Goal: Contribute content: Contribute content

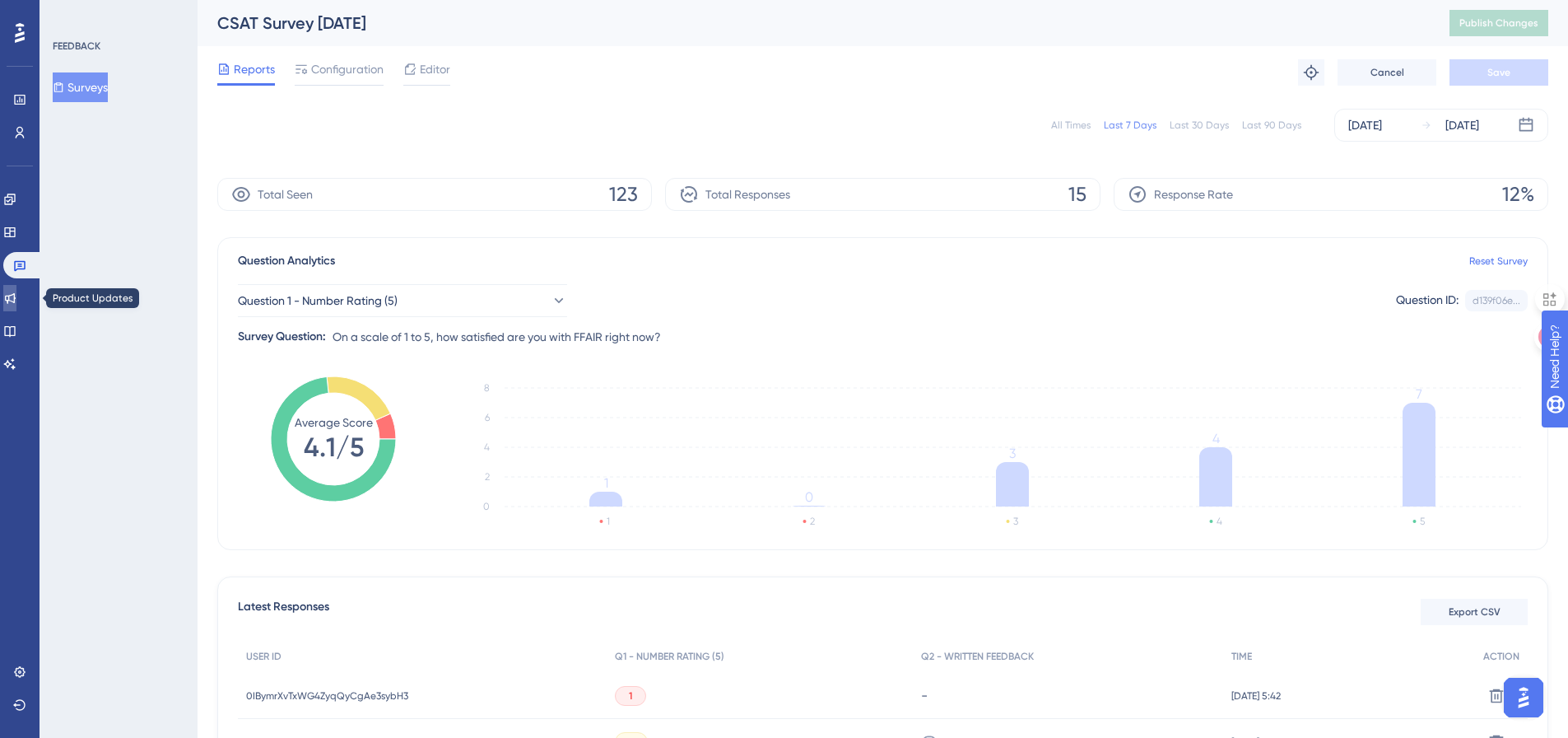
click at [16, 296] on icon at bounding box center [9, 298] width 13 height 13
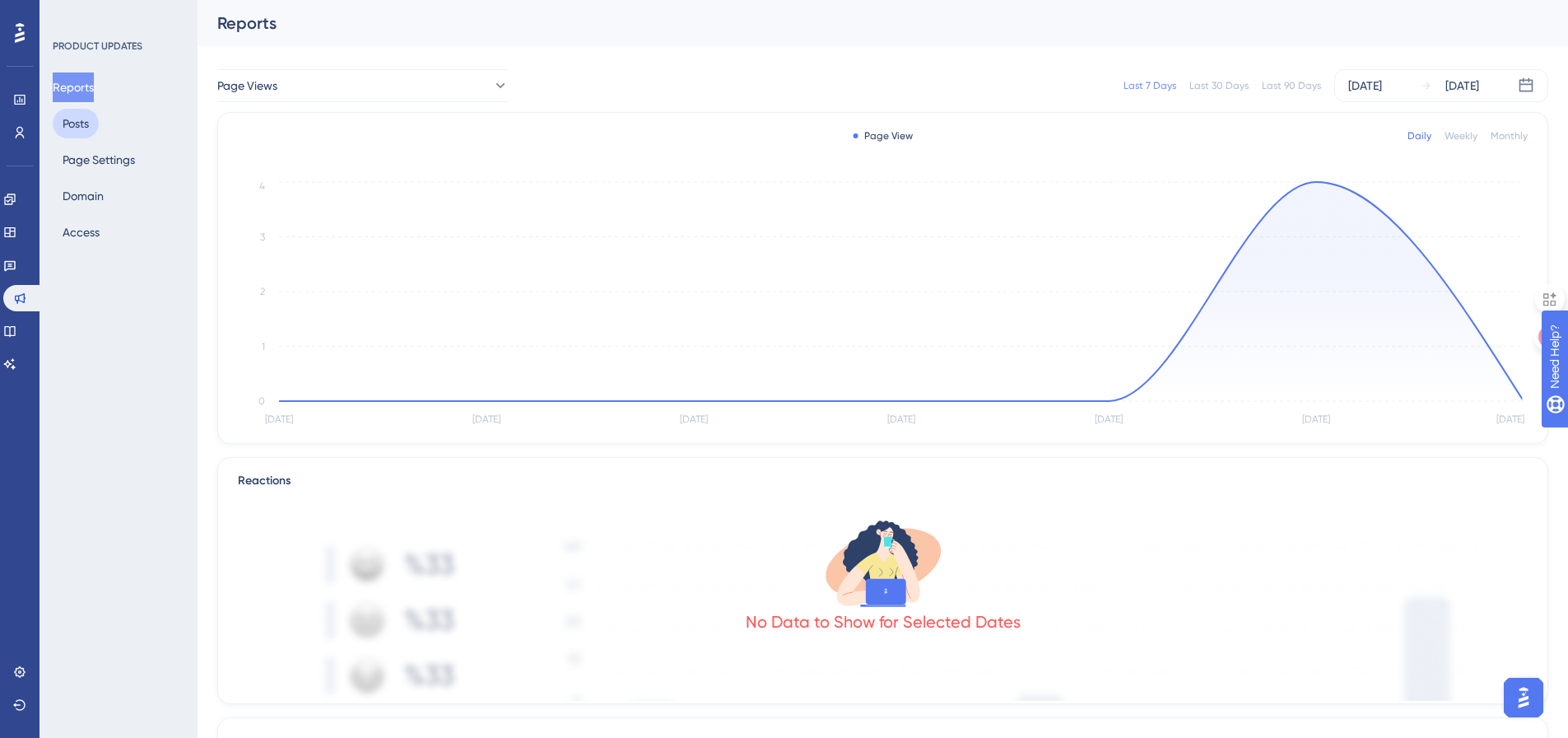
click at [92, 131] on button "Posts" at bounding box center [76, 123] width 46 height 29
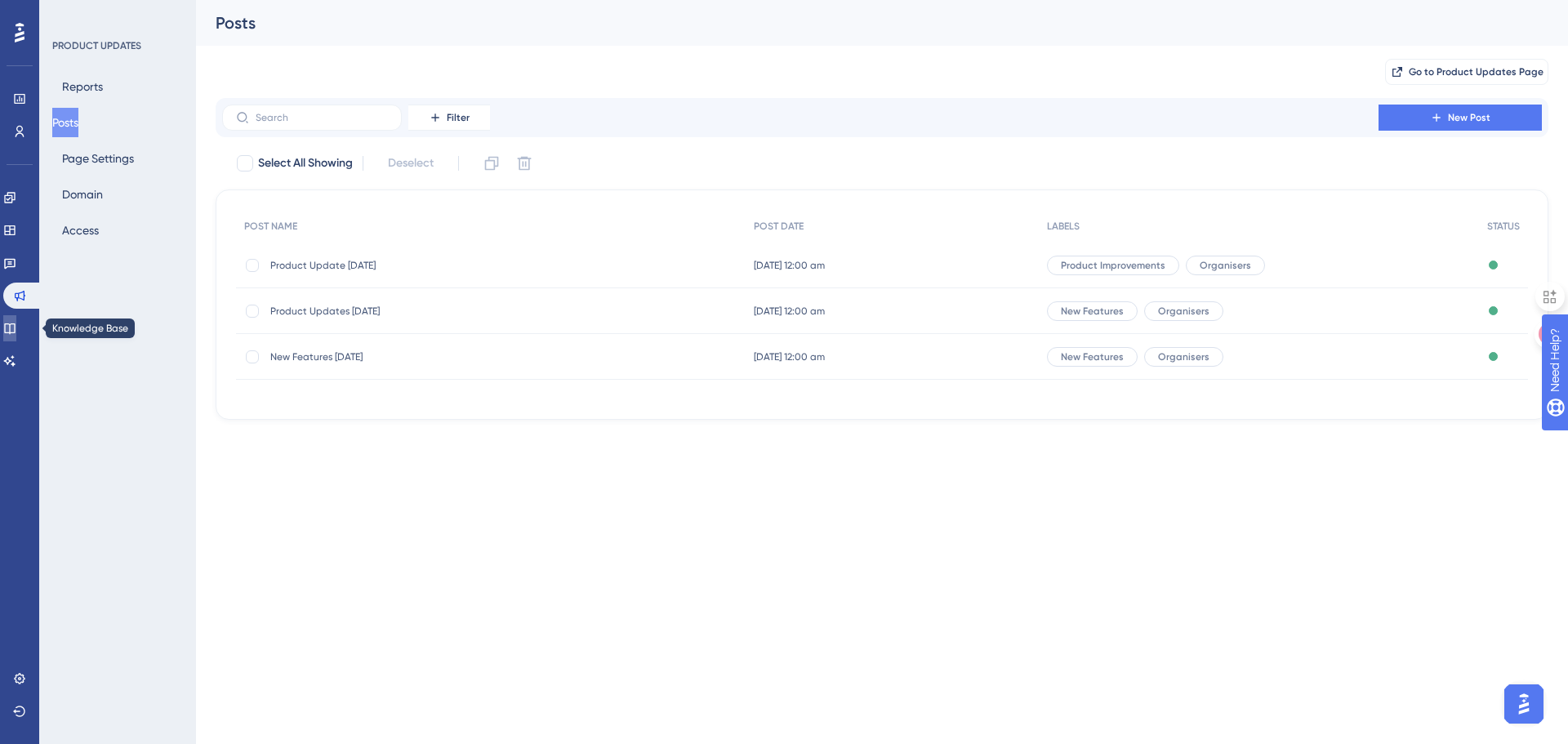
click at [16, 332] on link at bounding box center [9, 328] width 13 height 26
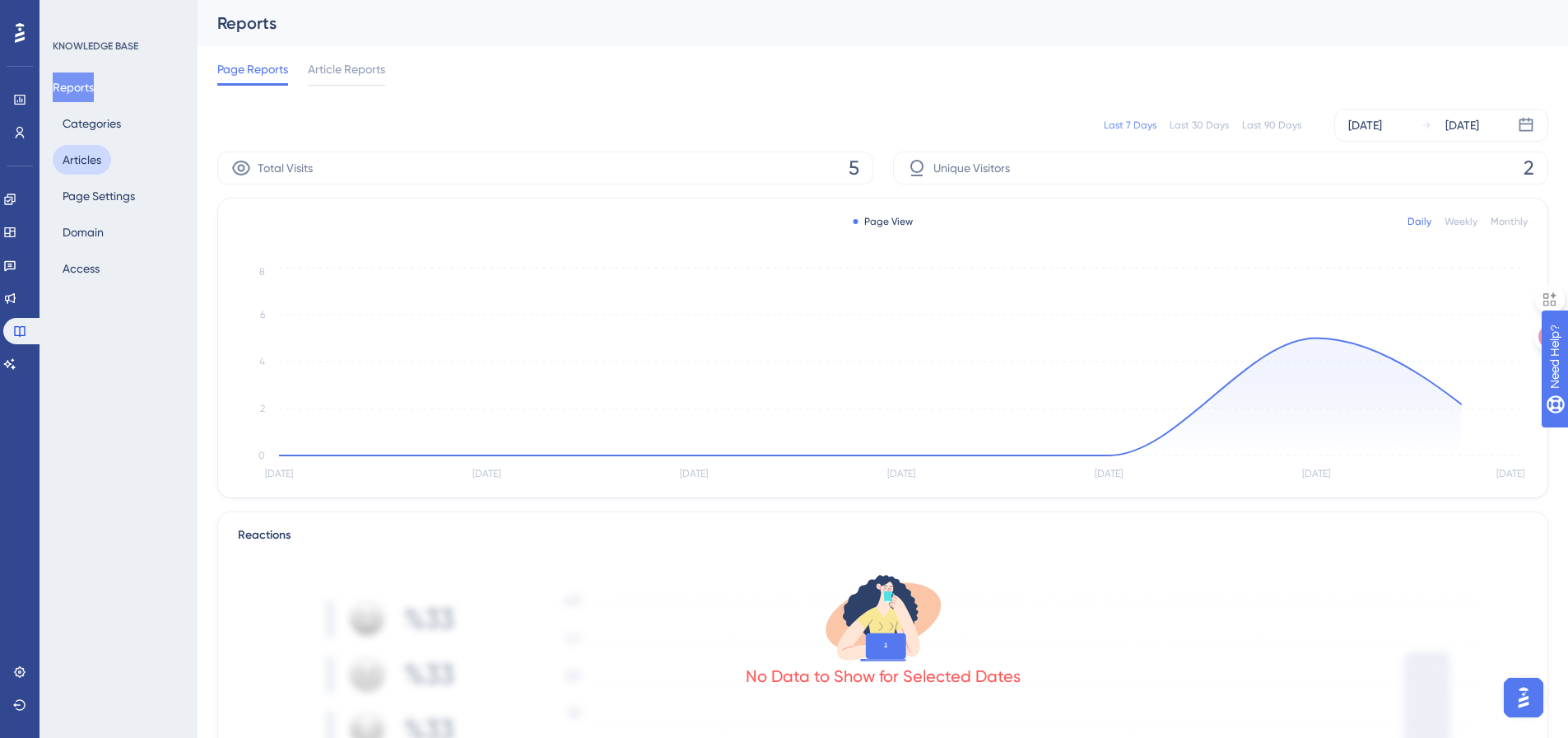
click at [79, 162] on button "Articles" at bounding box center [82, 159] width 59 height 29
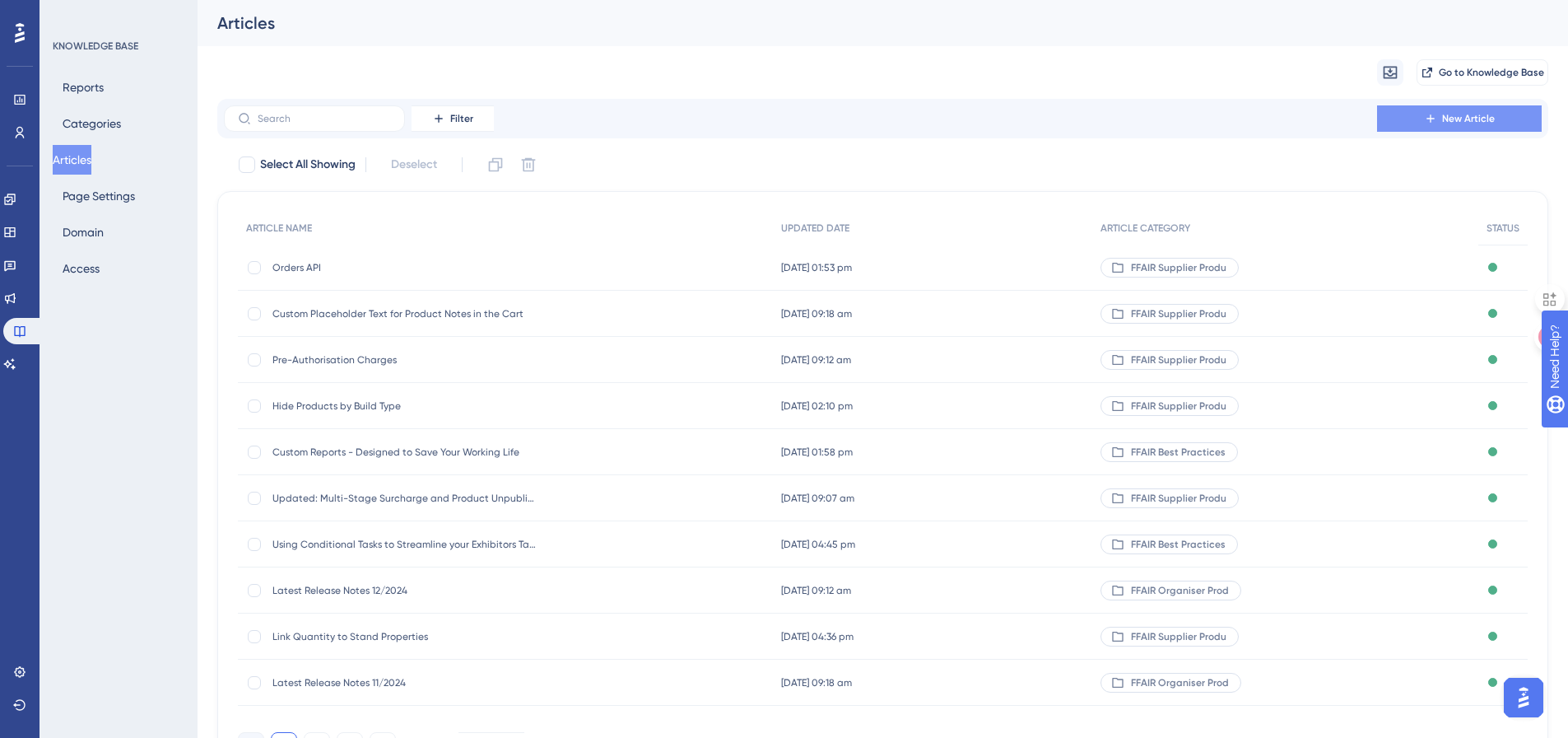
click at [1430, 124] on icon at bounding box center [1431, 118] width 13 height 13
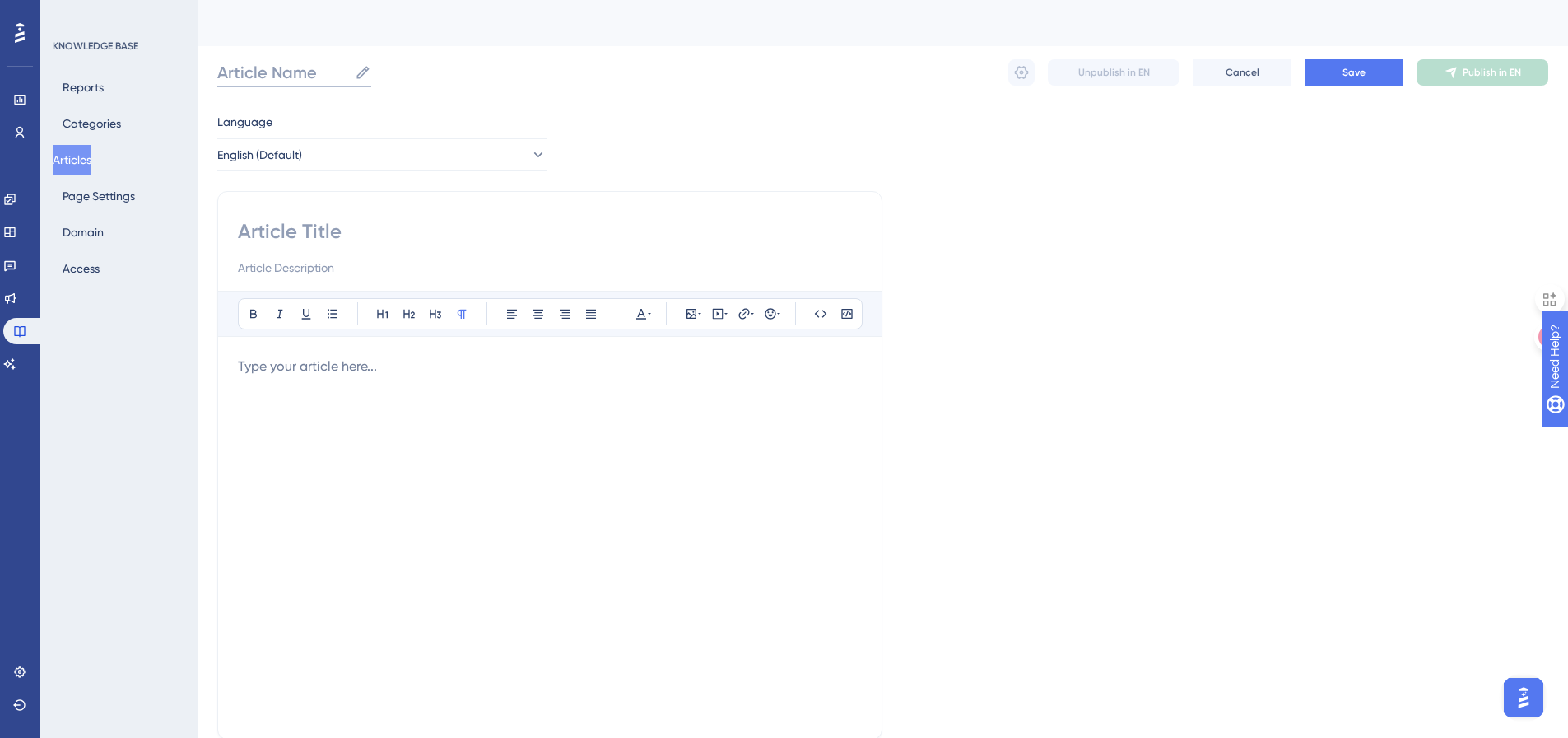
click at [276, 78] on input "Article Name" at bounding box center [283, 72] width 131 height 23
type input "Custom Product Options"
click at [298, 74] on input "Custom Product Options" at bounding box center [326, 72] width 218 height 23
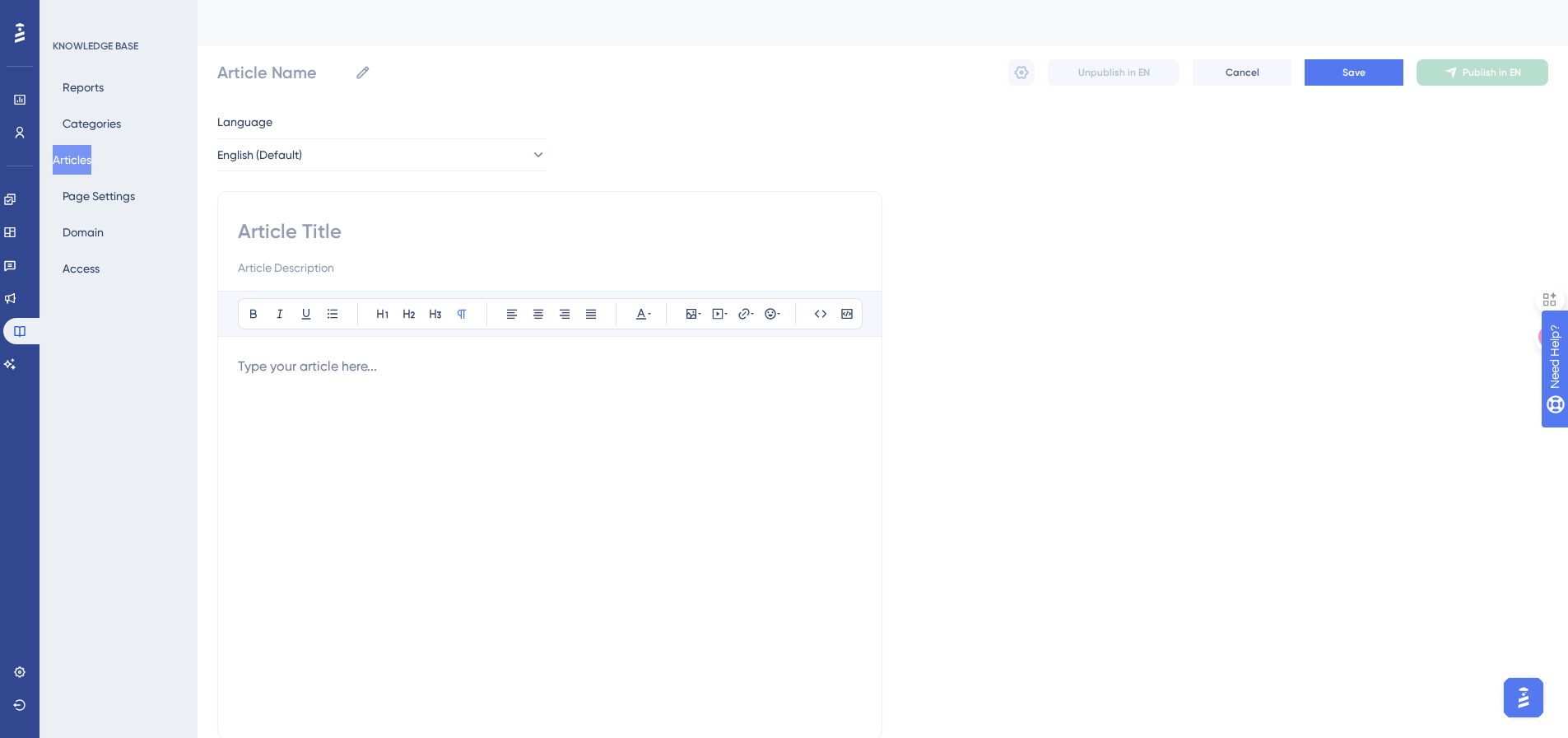
click at [290, 236] on input at bounding box center [550, 232] width 624 height 26
click at [263, 79] on input "Article Name" at bounding box center [283, 72] width 131 height 23
paste input "Custom Product Options"
type input "Custom Product Options"
click at [261, 231] on input at bounding box center [550, 232] width 624 height 26
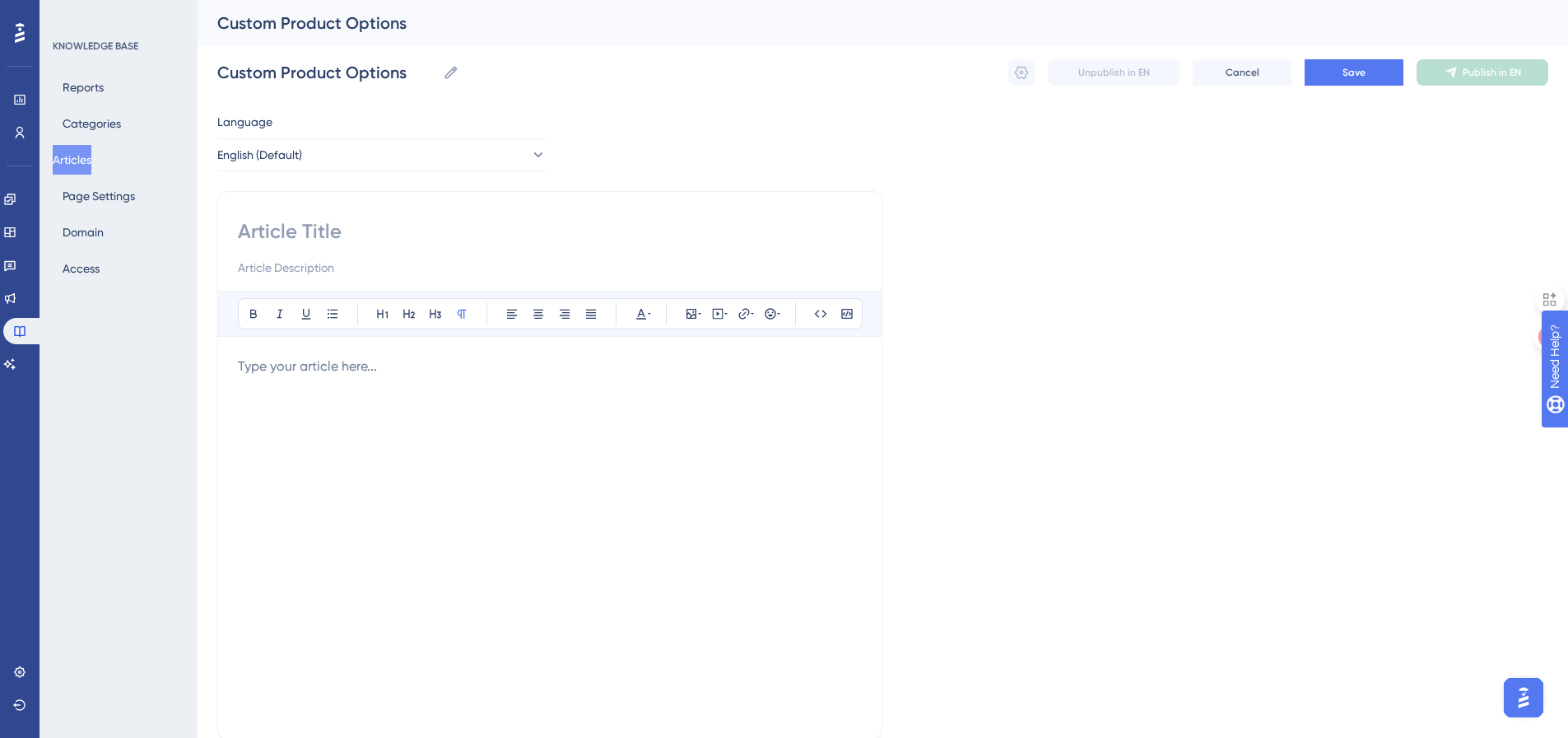
click at [276, 270] on input at bounding box center [550, 267] width 624 height 20
paste input "You can now let exhibitors choose variations of a product directly in the Exhib…"
drag, startPoint x: 270, startPoint y: 261, endPoint x: 115, endPoint y: 259, distance: 155.0
click at [198, 259] on div "Performance Users Engagement Widgets Feedback Product Updates Knowledge Base AI…" at bounding box center [882, 432] width 1370 height 865
type input "You can now let exhibitors choose variations of a product directly in the Exhib…"
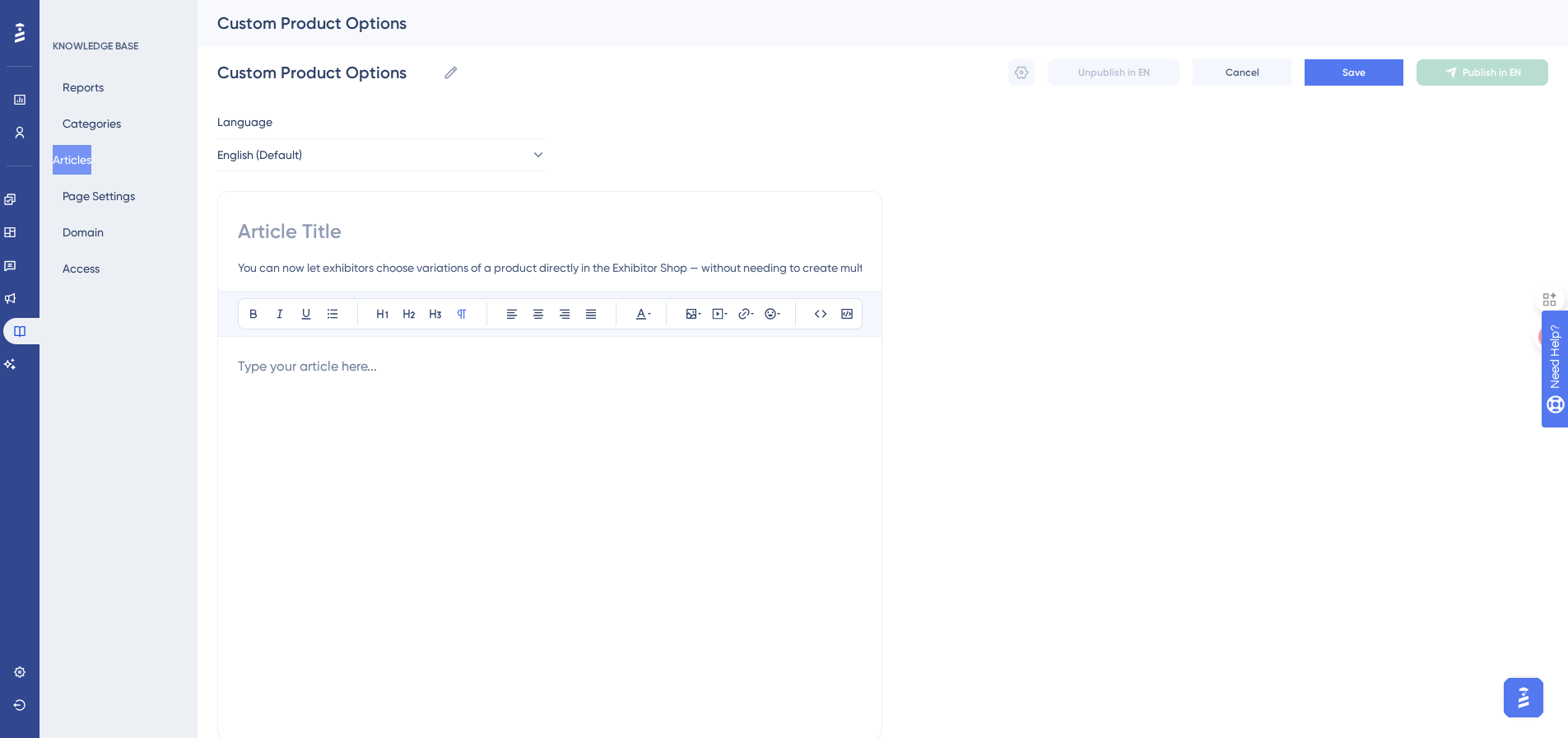
click at [301, 232] on input at bounding box center [550, 232] width 624 height 26
click at [287, 67] on input "Custom Product Options" at bounding box center [326, 72] width 218 height 23
click at [279, 237] on input at bounding box center [550, 232] width 624 height 26
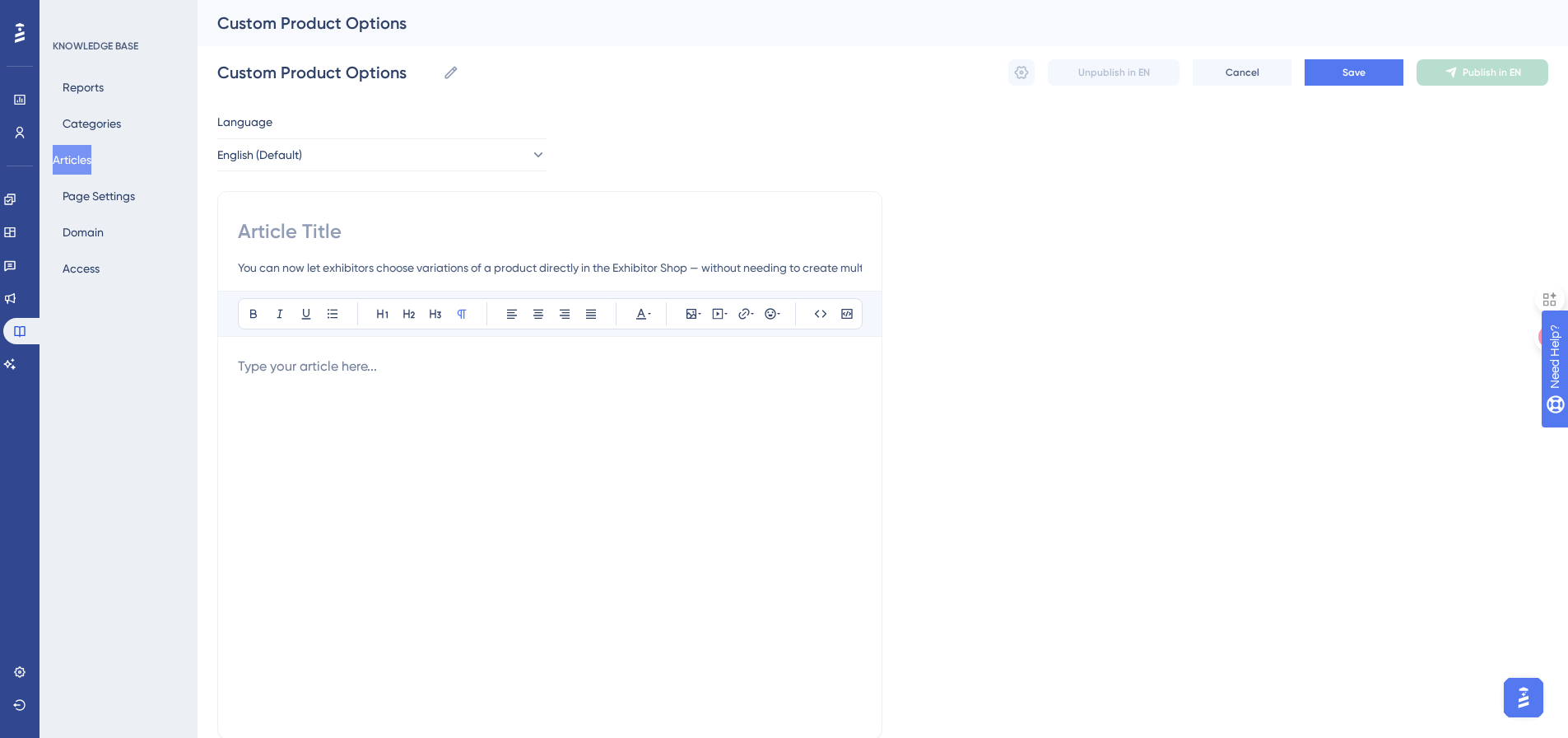
paste input "Custom Product Options"
type input "Custom Product Options"
click at [274, 373] on p at bounding box center [550, 366] width 624 height 20
click at [349, 365] on p at bounding box center [550, 366] width 624 height 20
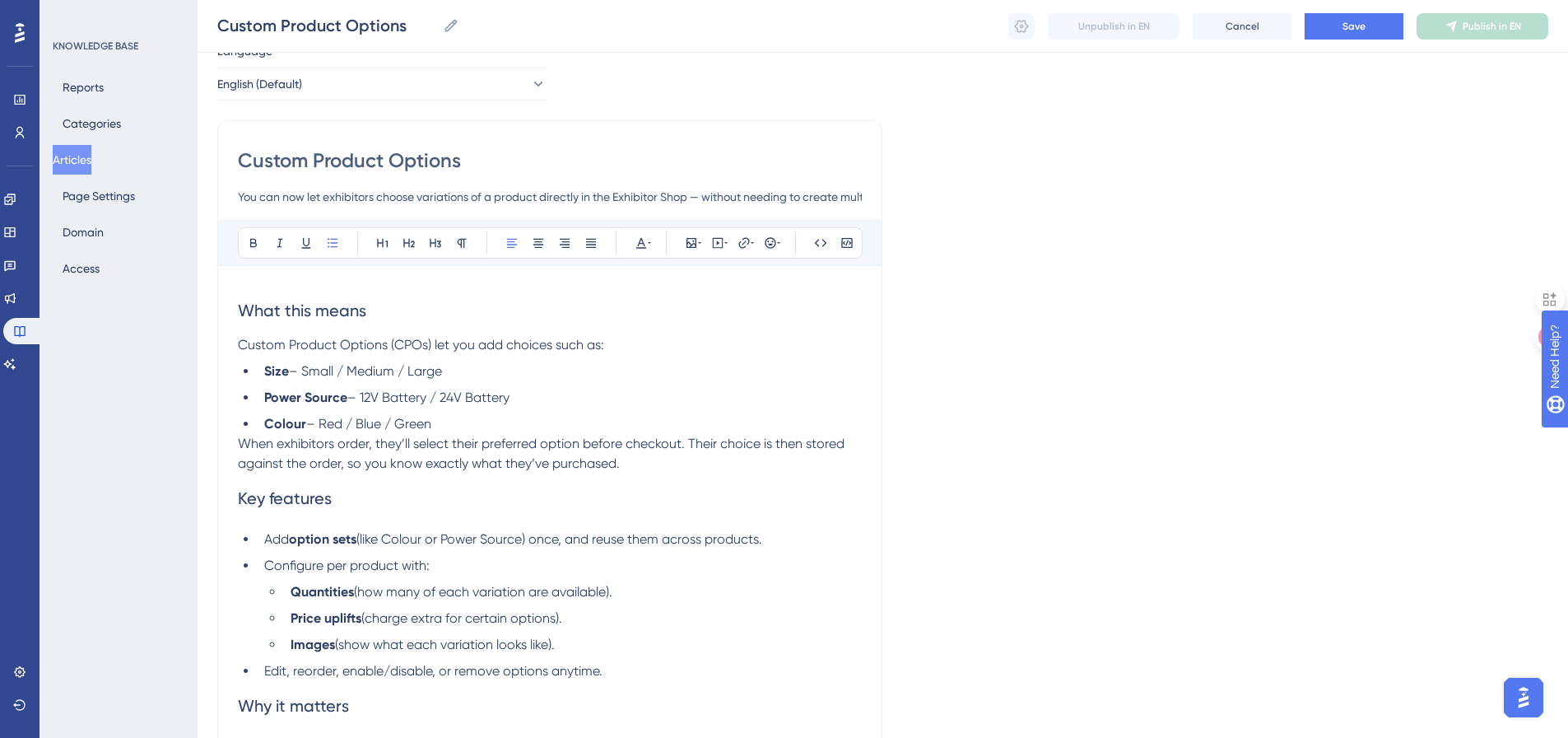
scroll to position [165, 0]
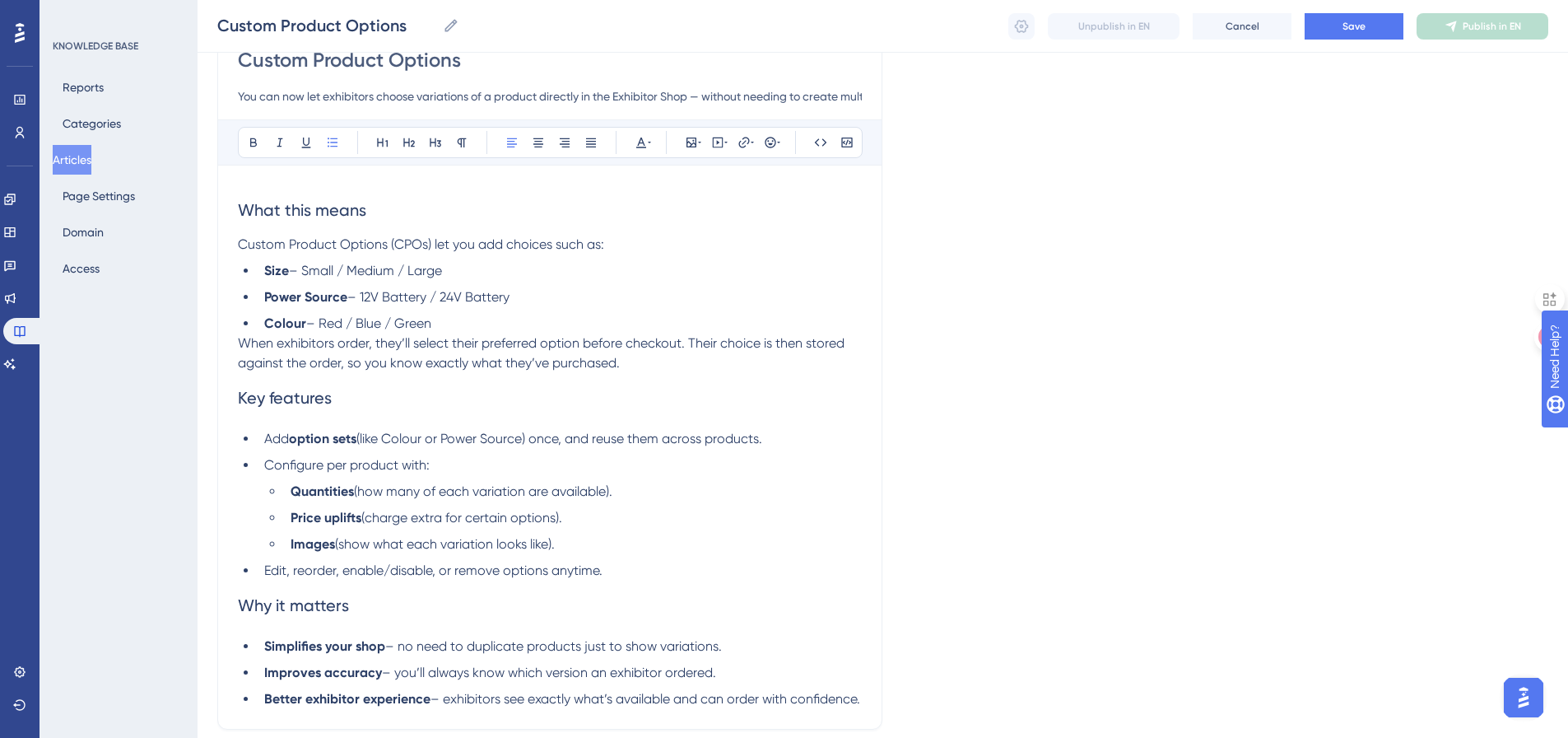
click at [444, 325] on li "Colour – Red / Blue / Green" at bounding box center [559, 324] width 604 height 20
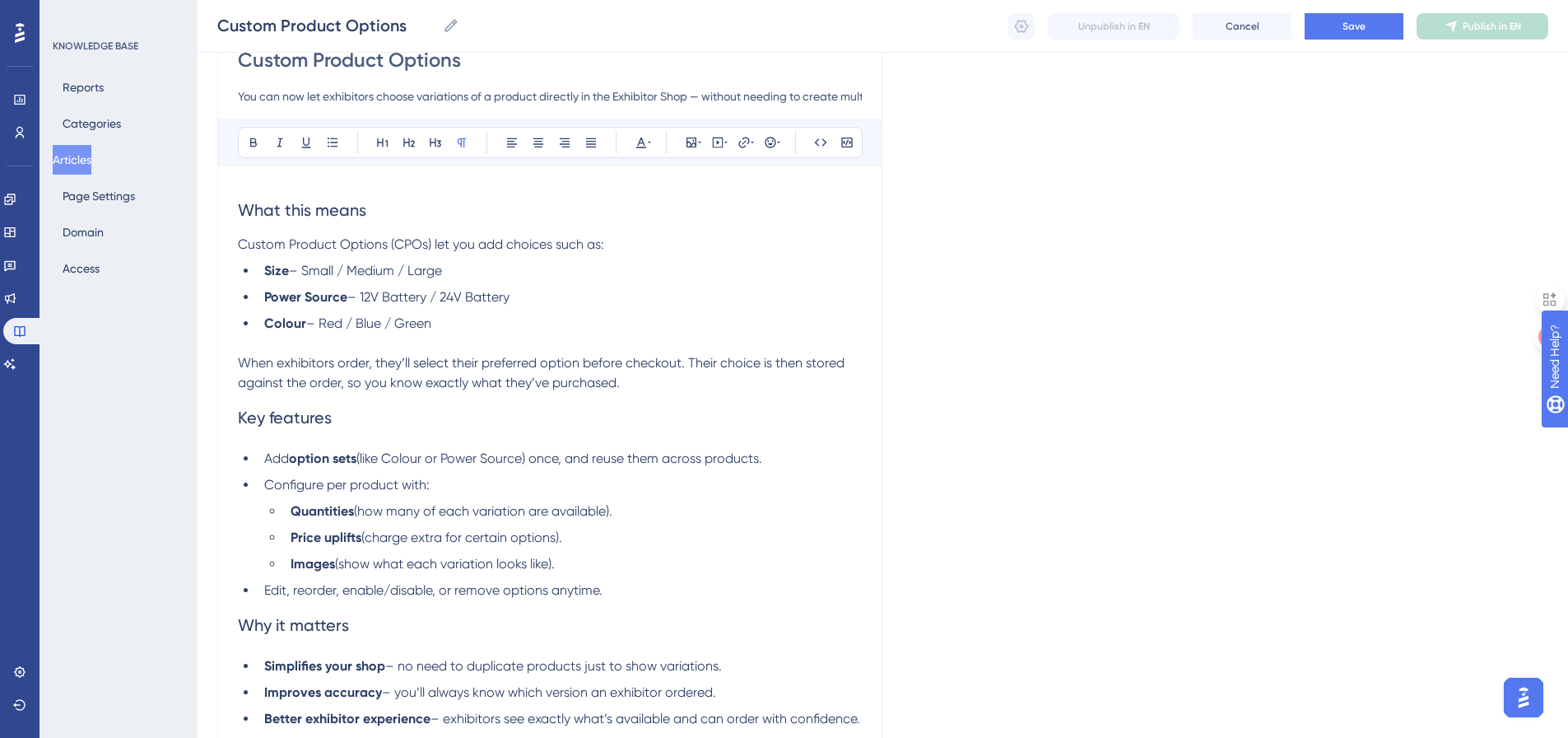
click at [441, 326] on li "Colour – Red / Blue / Green" at bounding box center [559, 324] width 604 height 20
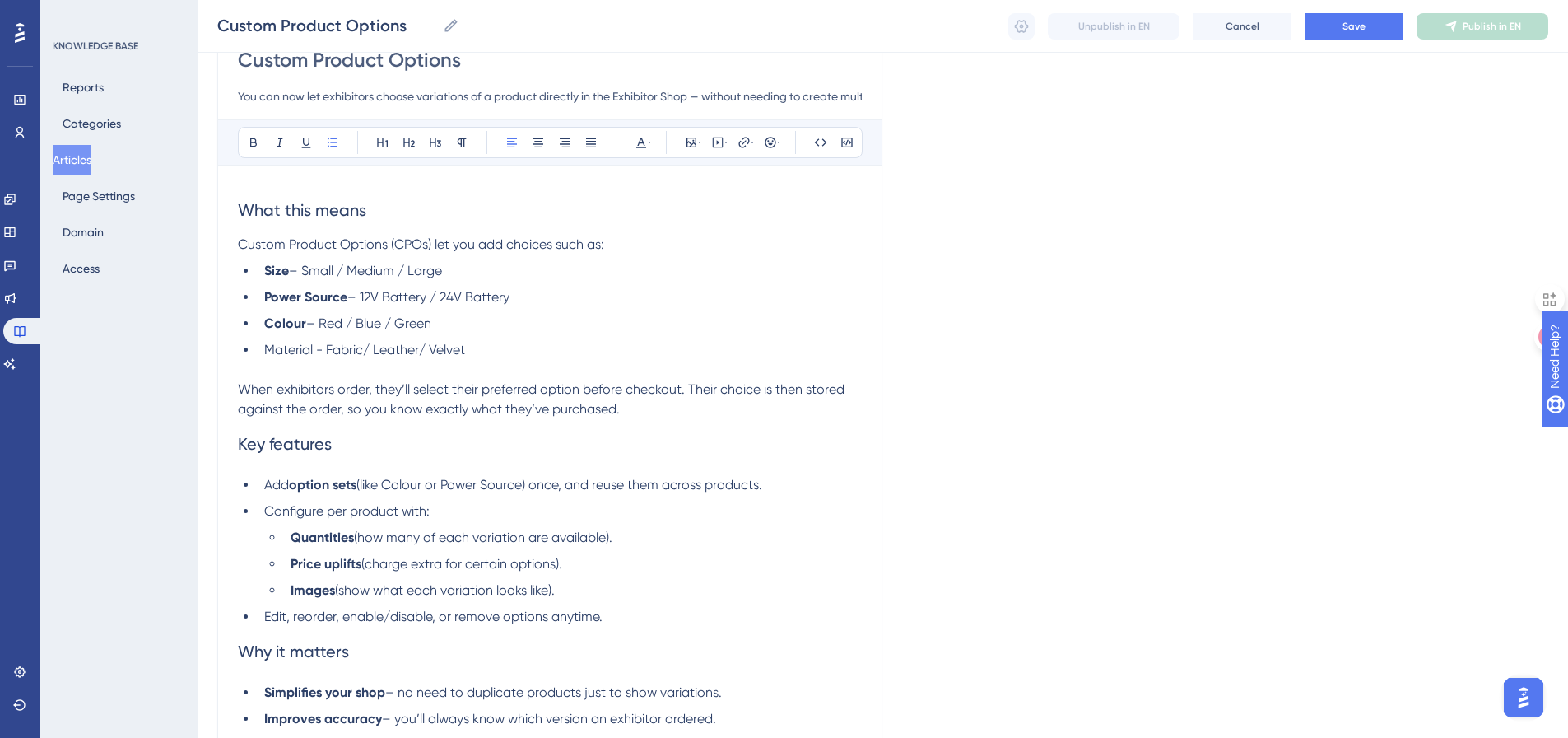
click at [282, 350] on span "Material - Fabric/ Leather/ Velvet" at bounding box center [364, 349] width 200 height 16
click at [251, 136] on icon at bounding box center [253, 143] width 13 height 13
click at [457, 295] on span "– 12V Battery / 24V Battery" at bounding box center [427, 296] width 162 height 16
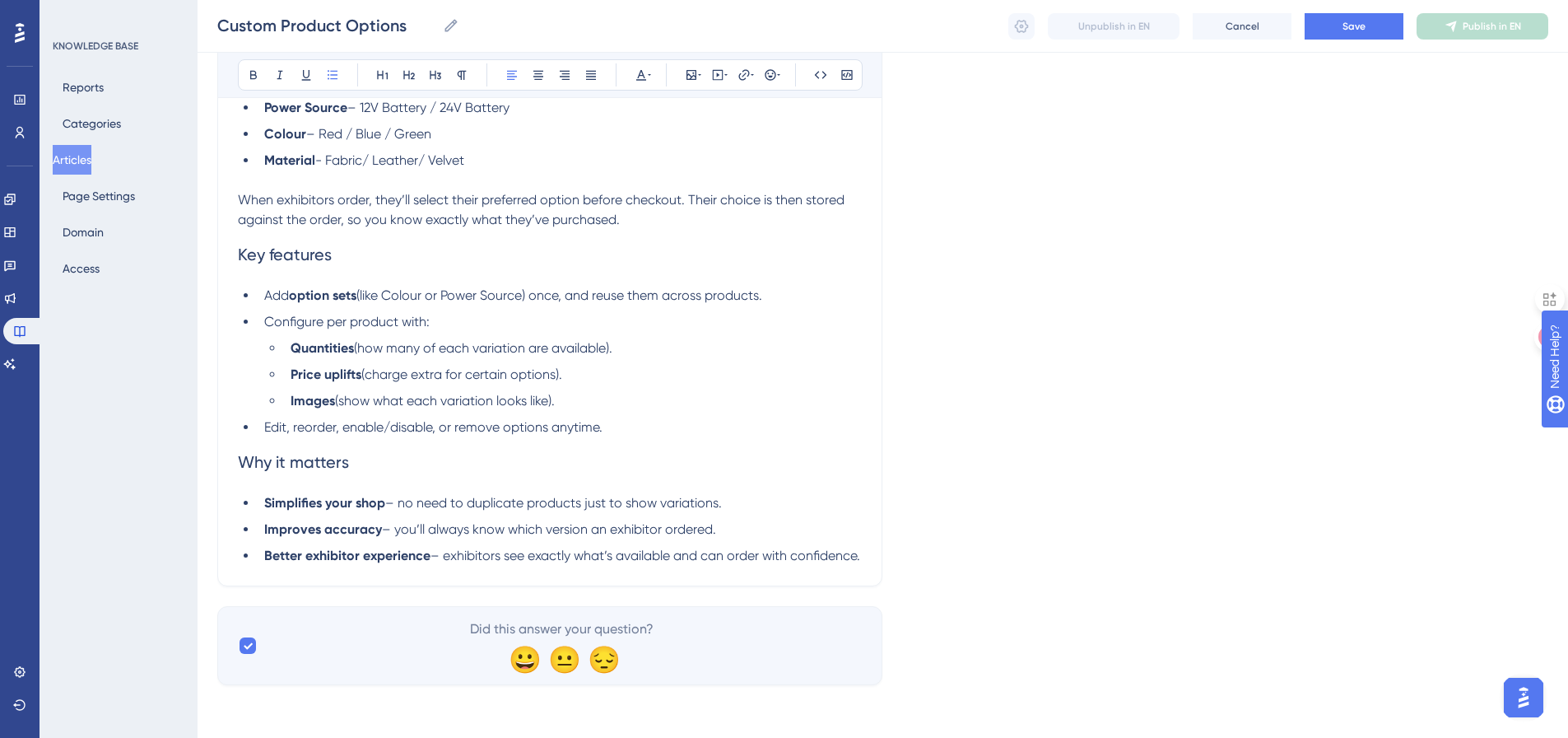
scroll to position [374, 0]
click at [383, 554] on li "Better exhibitor experience – exhibitors see exactly what’s available and can o…" at bounding box center [559, 555] width 604 height 20
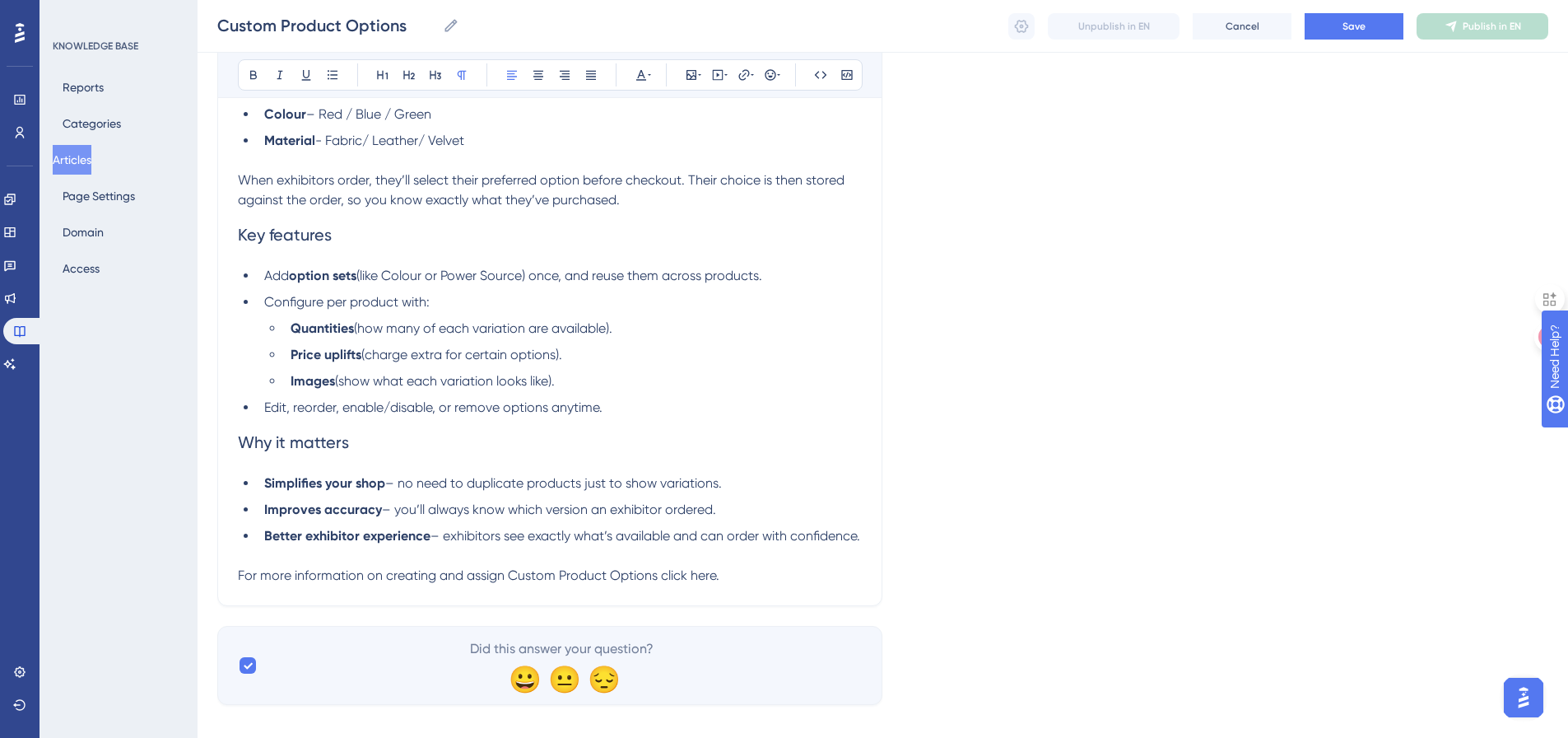
click at [704, 583] on span "For more information on creating and assign Custom Product Options click here." at bounding box center [479, 575] width 481 height 16
click at [743, 73] on icon at bounding box center [744, 75] width 13 height 13
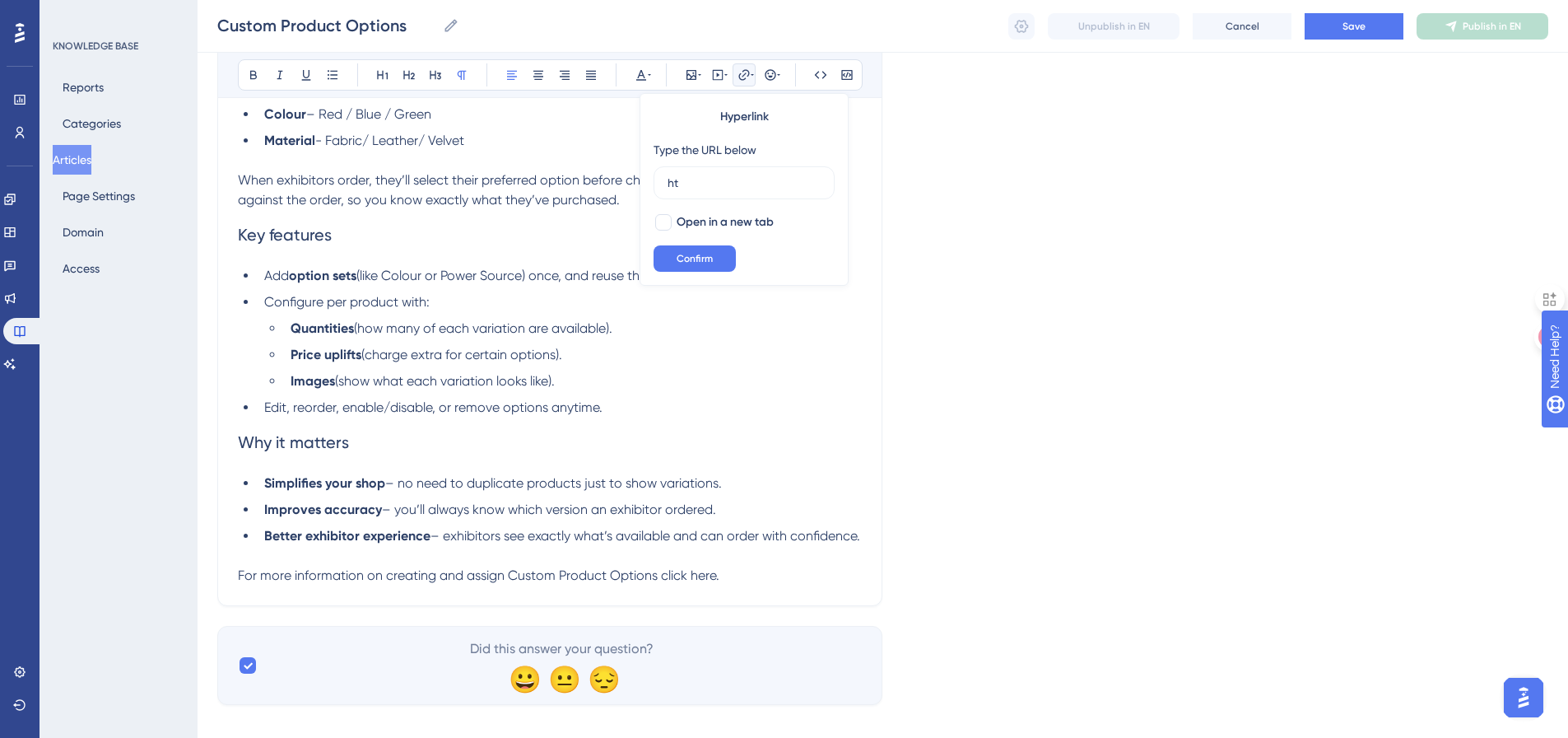
type input "h"
type input "[URL][DOMAIN_NAME]"
click at [697, 251] on button "Confirm" at bounding box center [694, 258] width 82 height 26
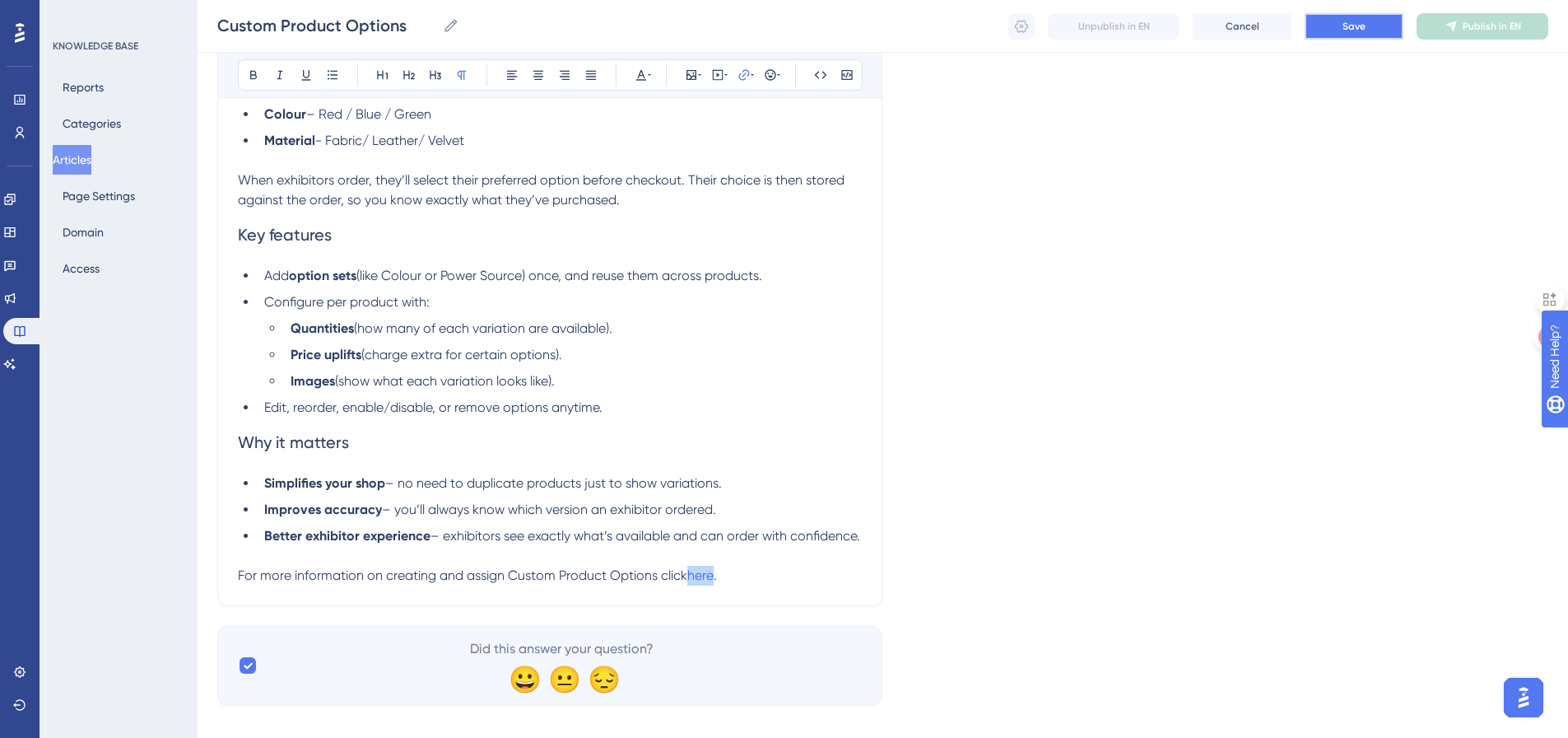
click at [1361, 26] on span "Save" at bounding box center [1353, 26] width 23 height 13
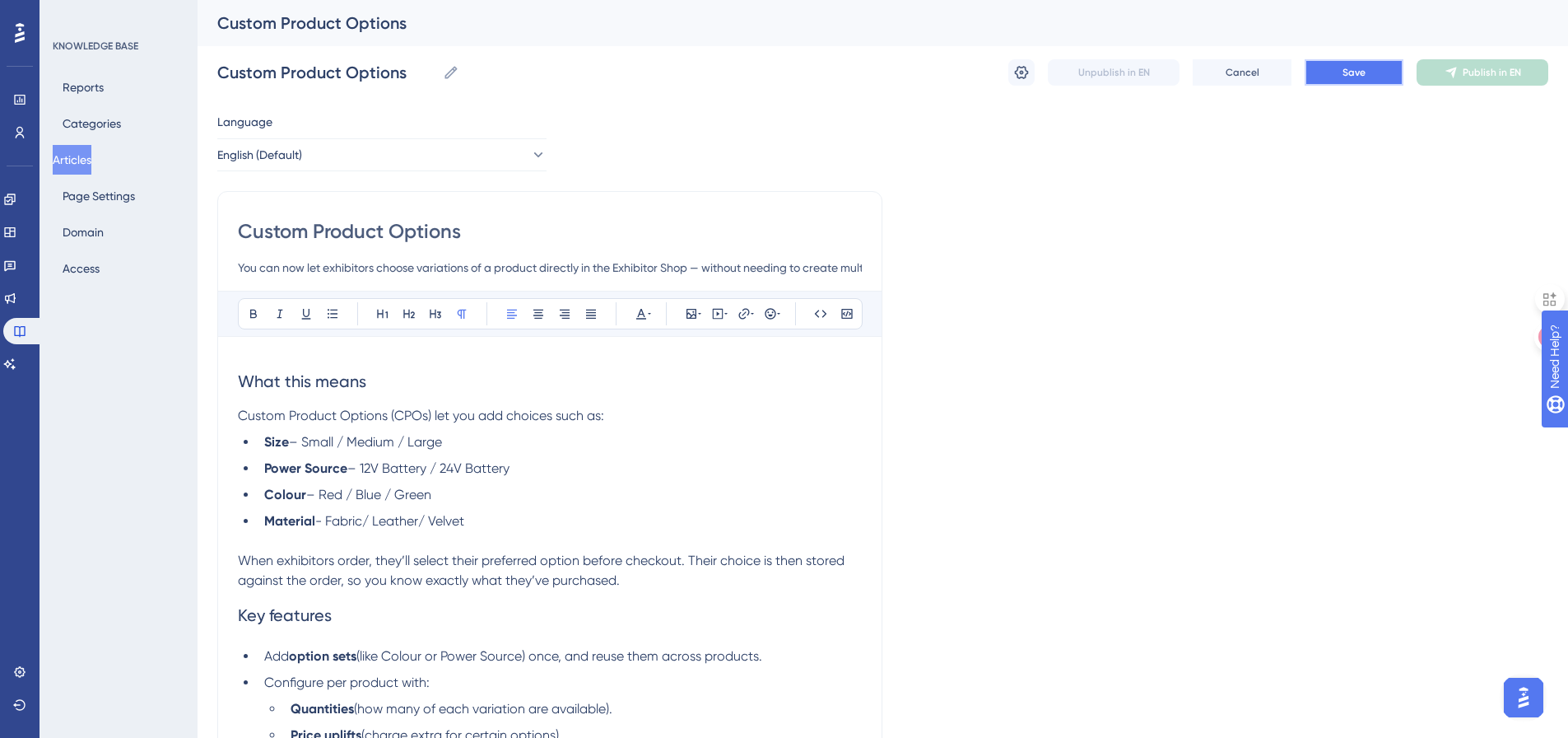
click at [1349, 69] on span "Save" at bounding box center [1353, 73] width 23 height 13
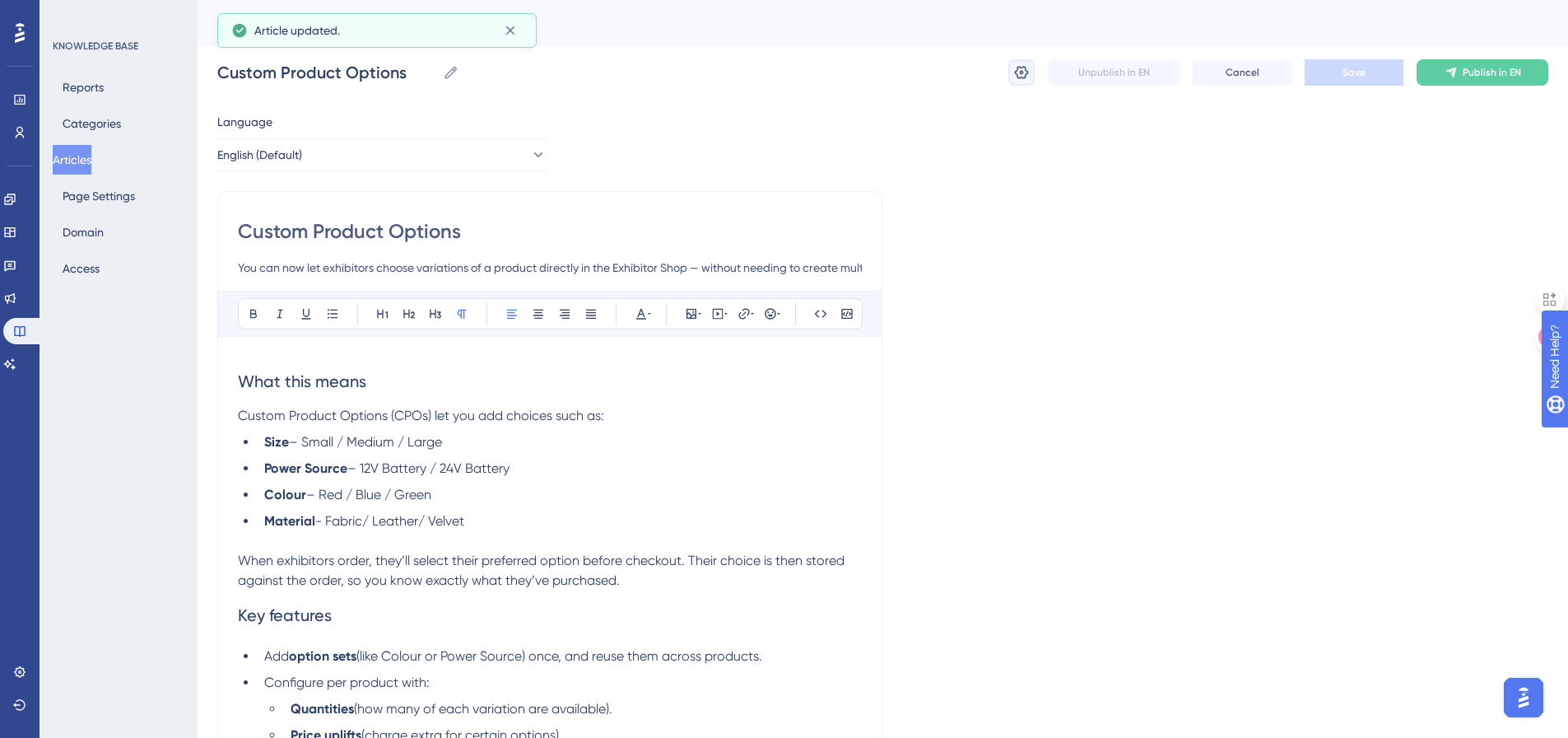
click at [1024, 67] on icon at bounding box center [1021, 73] width 14 height 13
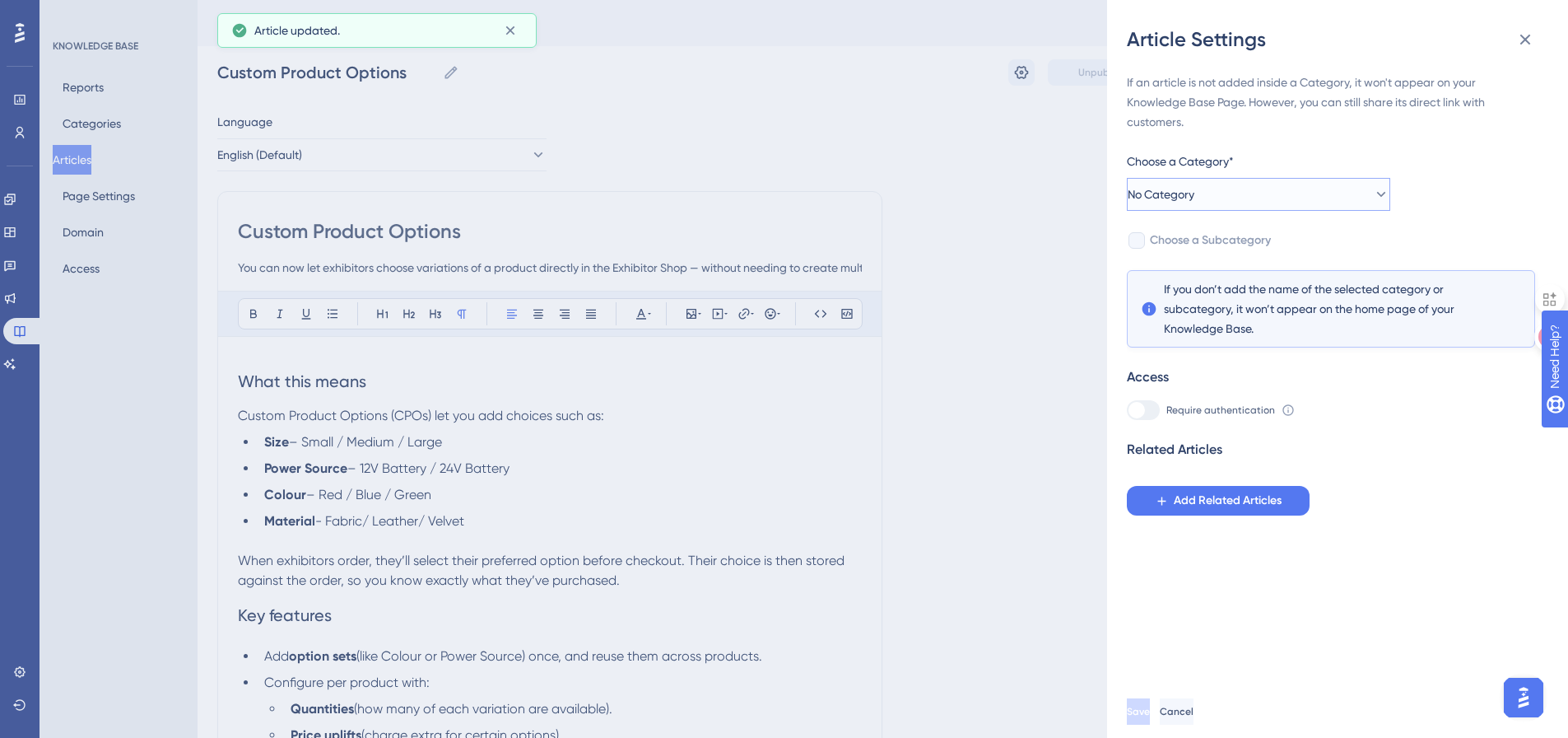
click at [1215, 188] on button "No Category" at bounding box center [1258, 194] width 263 height 33
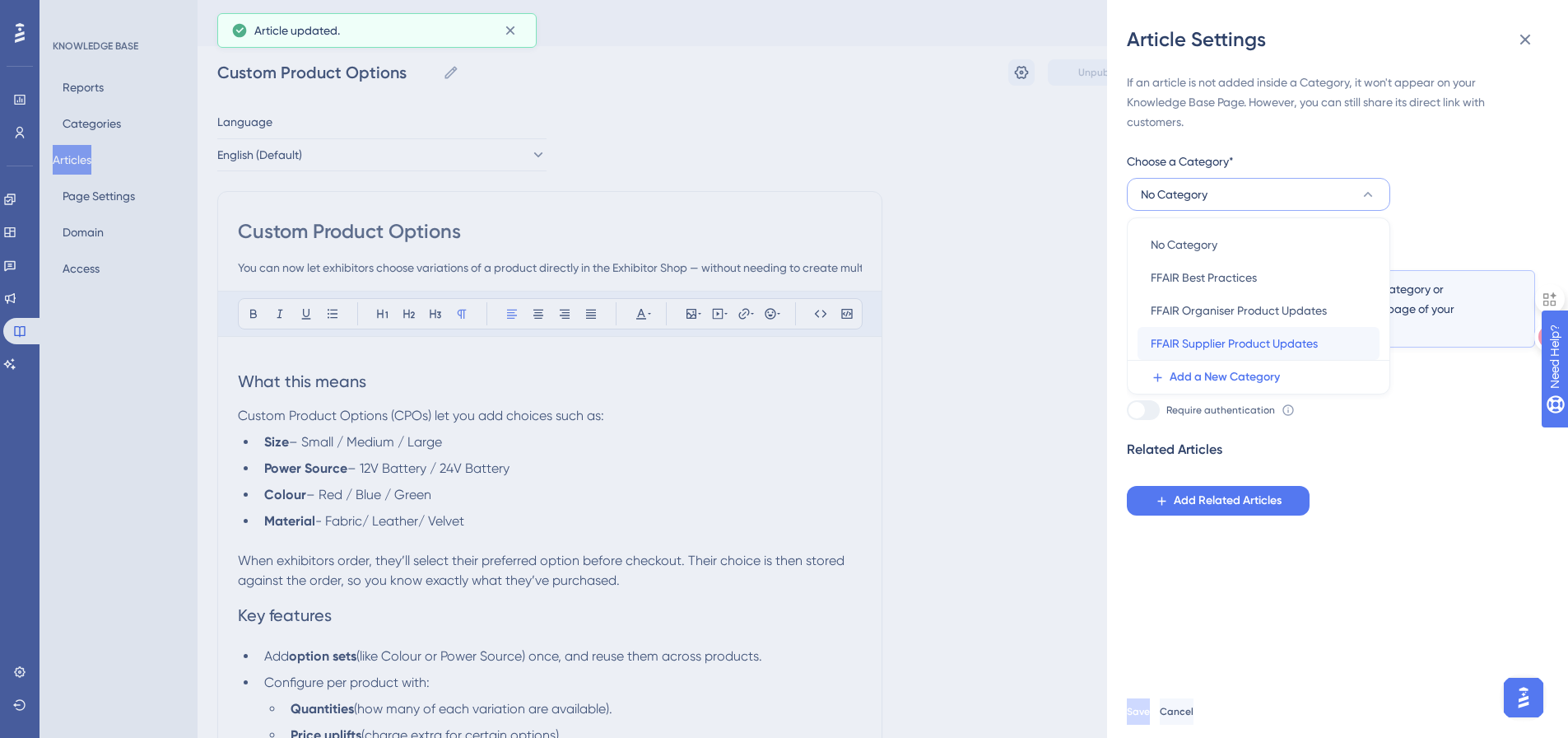
click at [1225, 338] on span "FFAIR Supplier Product Updates" at bounding box center [1234, 343] width 167 height 20
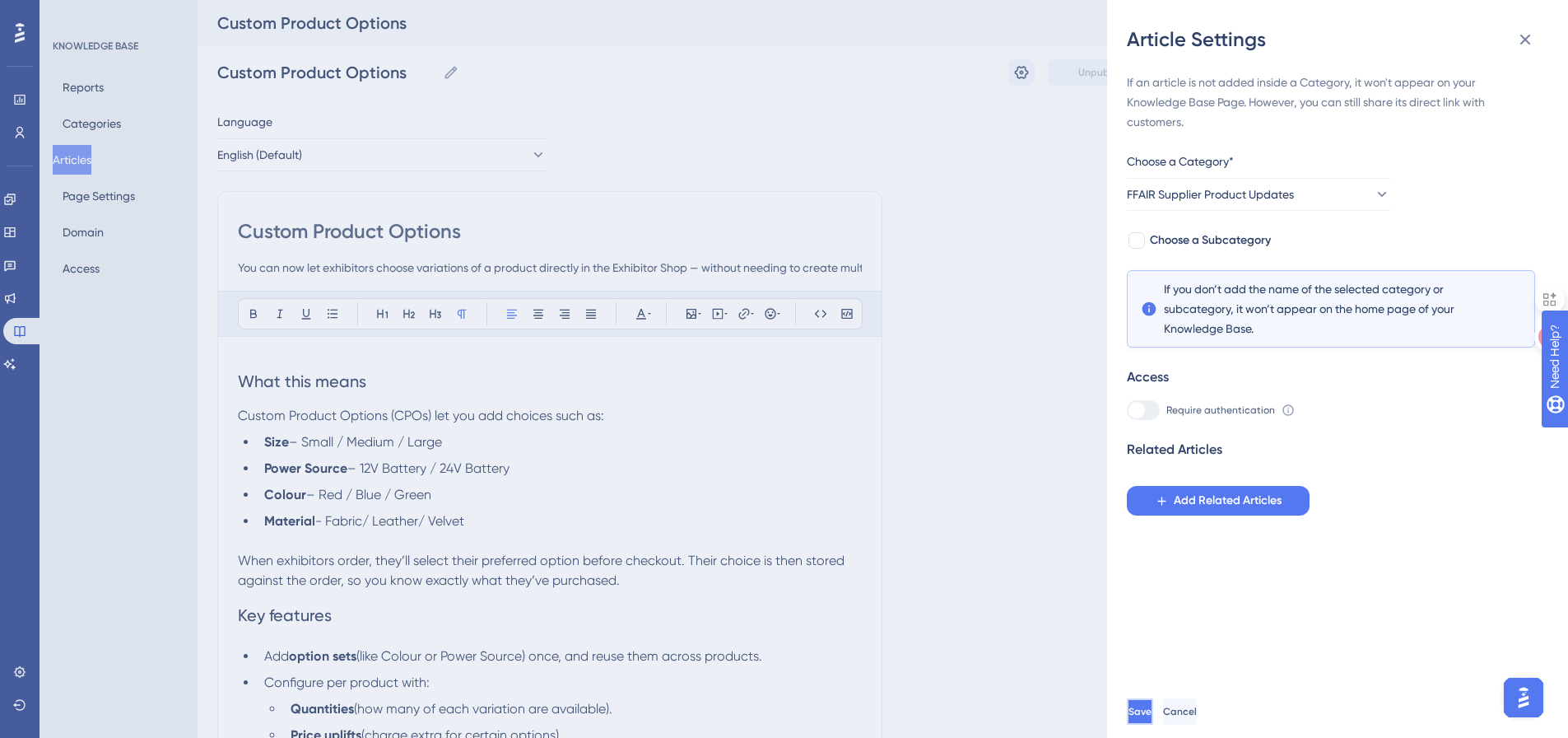
click at [1152, 718] on span "Save" at bounding box center [1140, 712] width 23 height 13
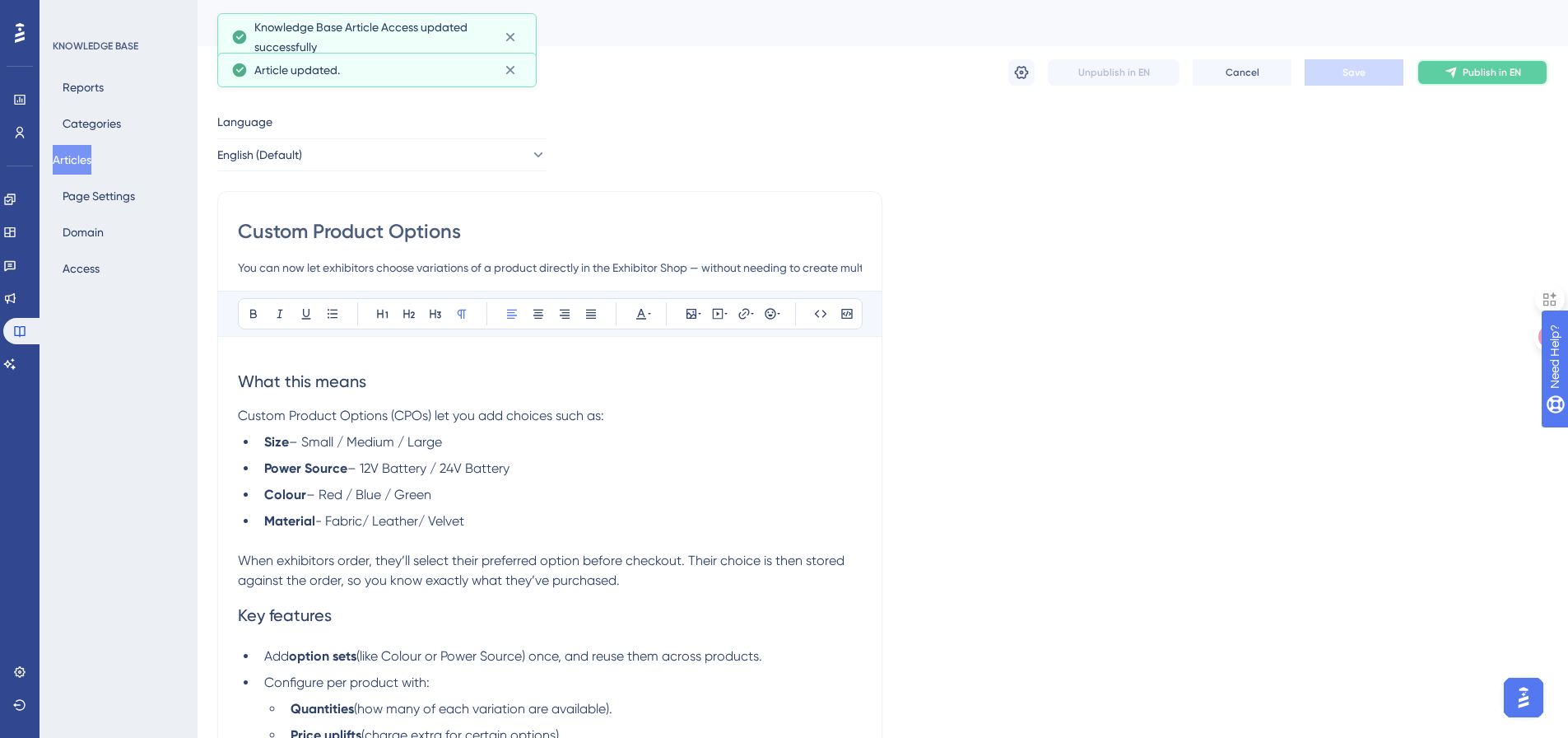
click at [1463, 79] on button "Publish in EN" at bounding box center [1482, 73] width 131 height 26
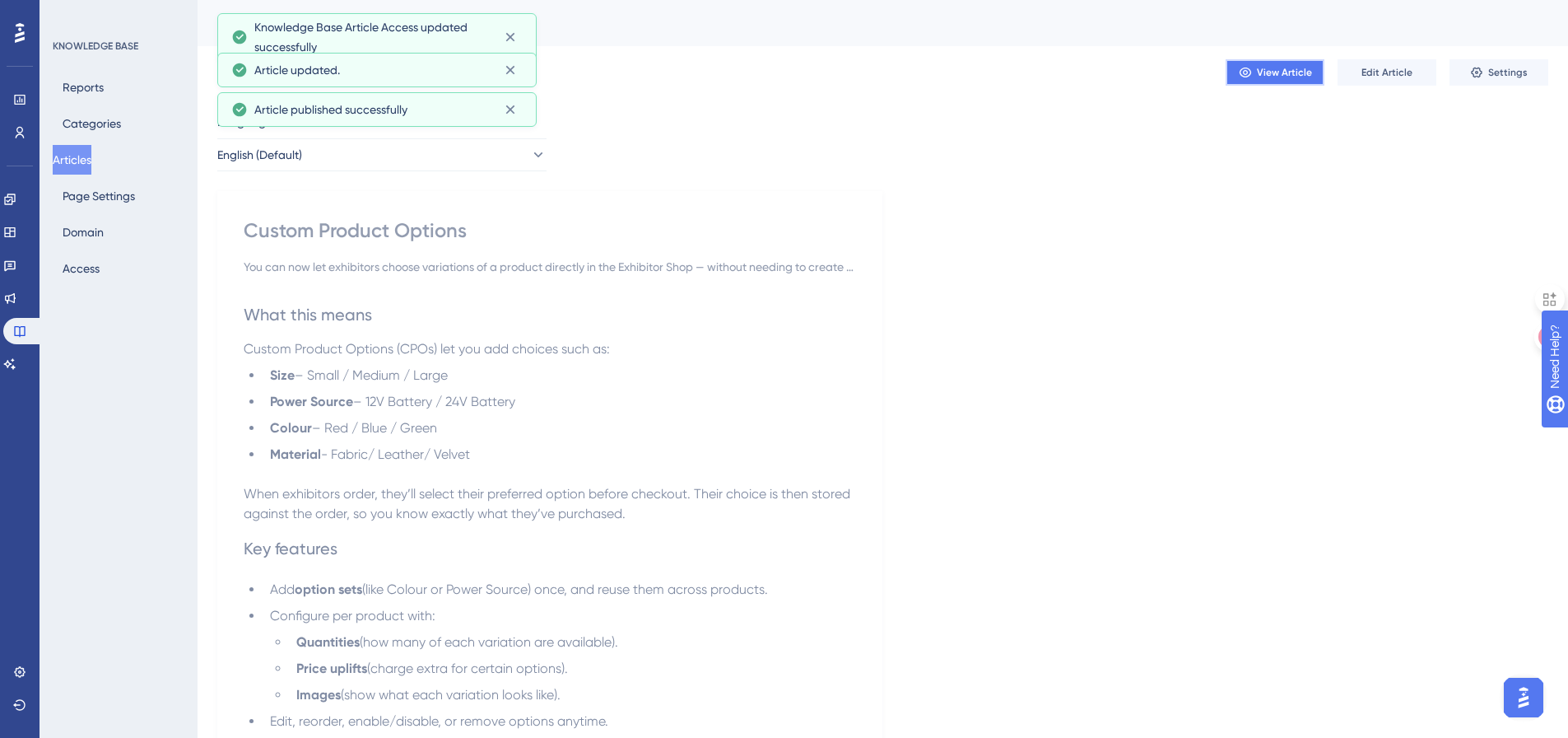
click at [1294, 73] on span "View Article" at bounding box center [1284, 73] width 55 height 13
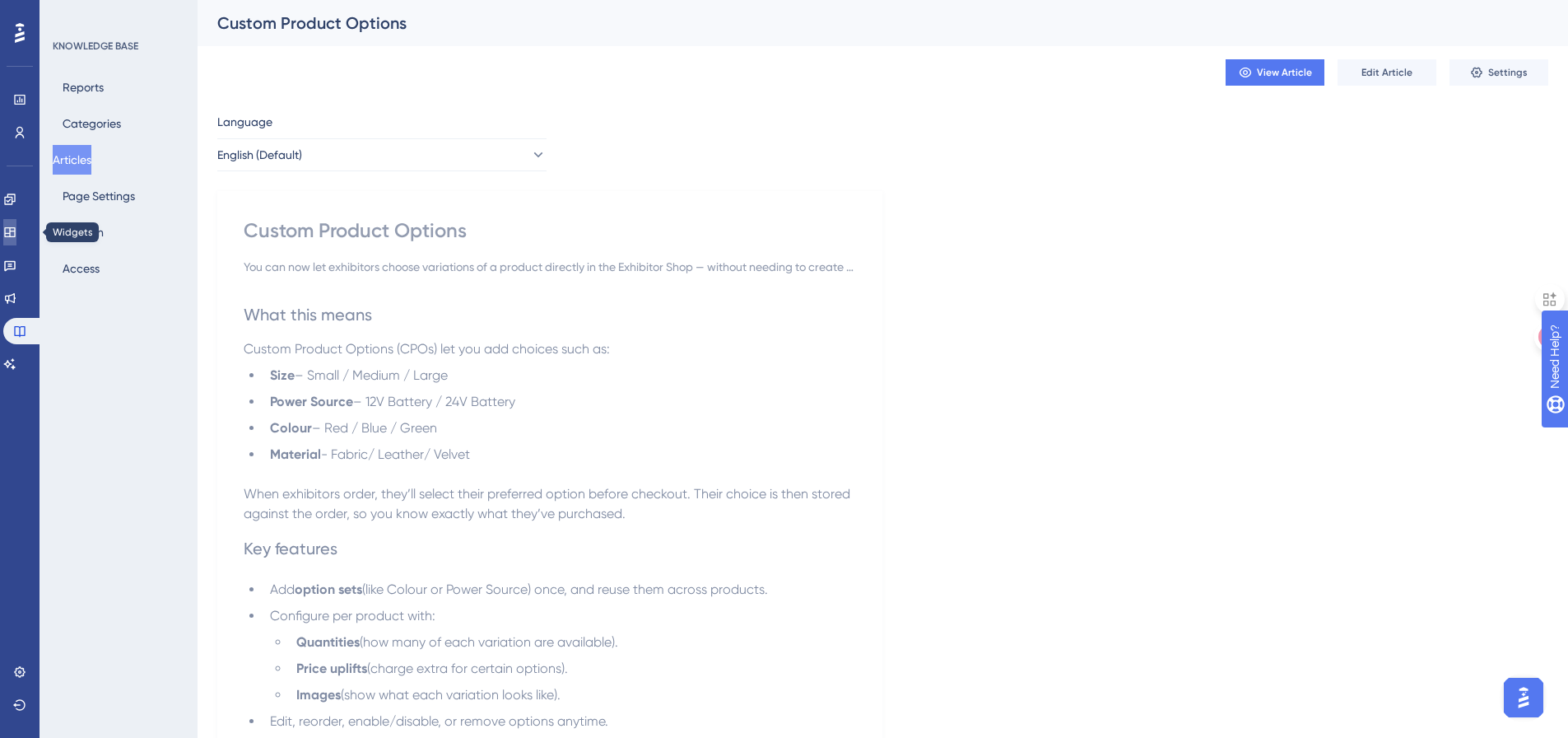
click at [15, 227] on icon at bounding box center [9, 232] width 10 height 9
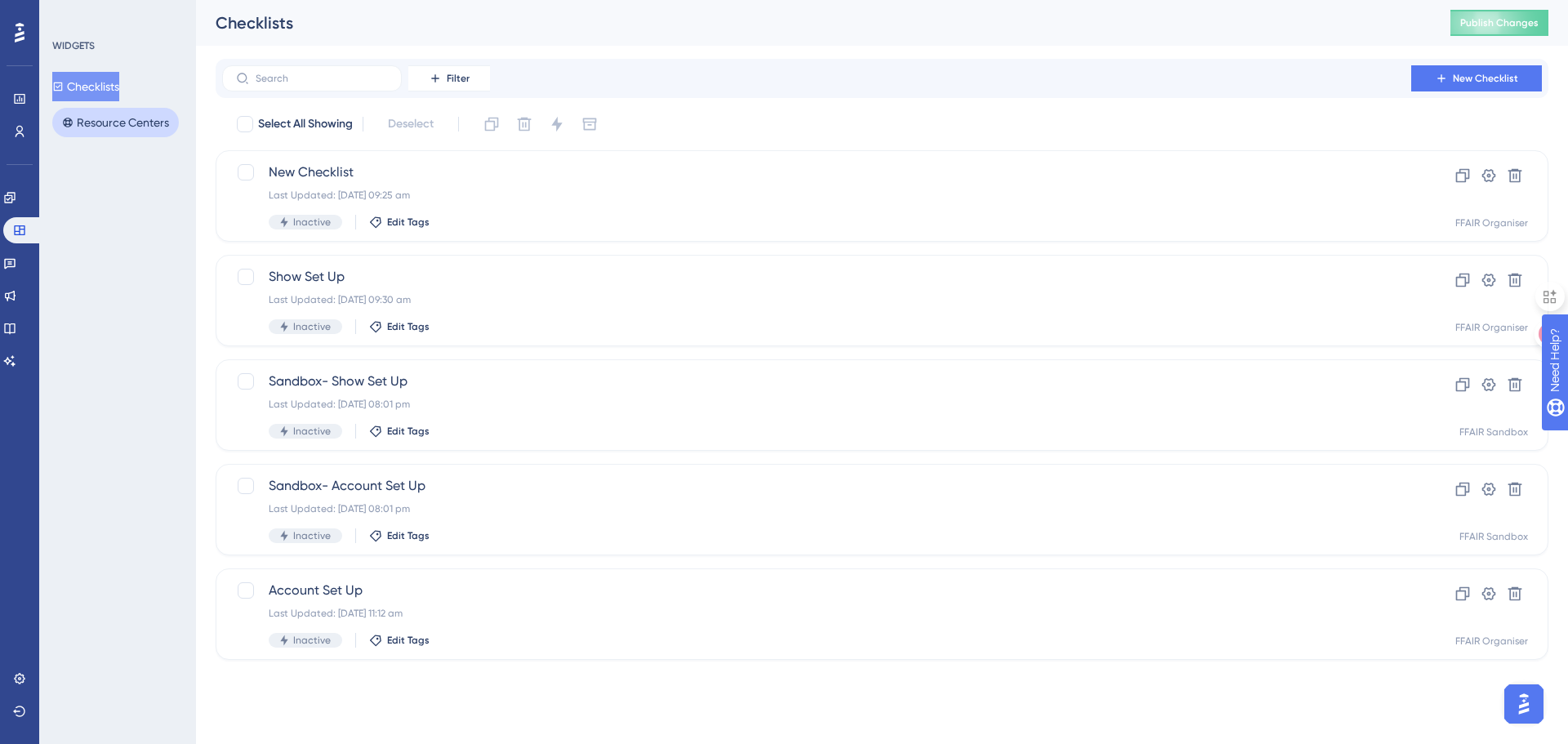
click at [112, 125] on button "Resource Centers" at bounding box center [115, 122] width 127 height 29
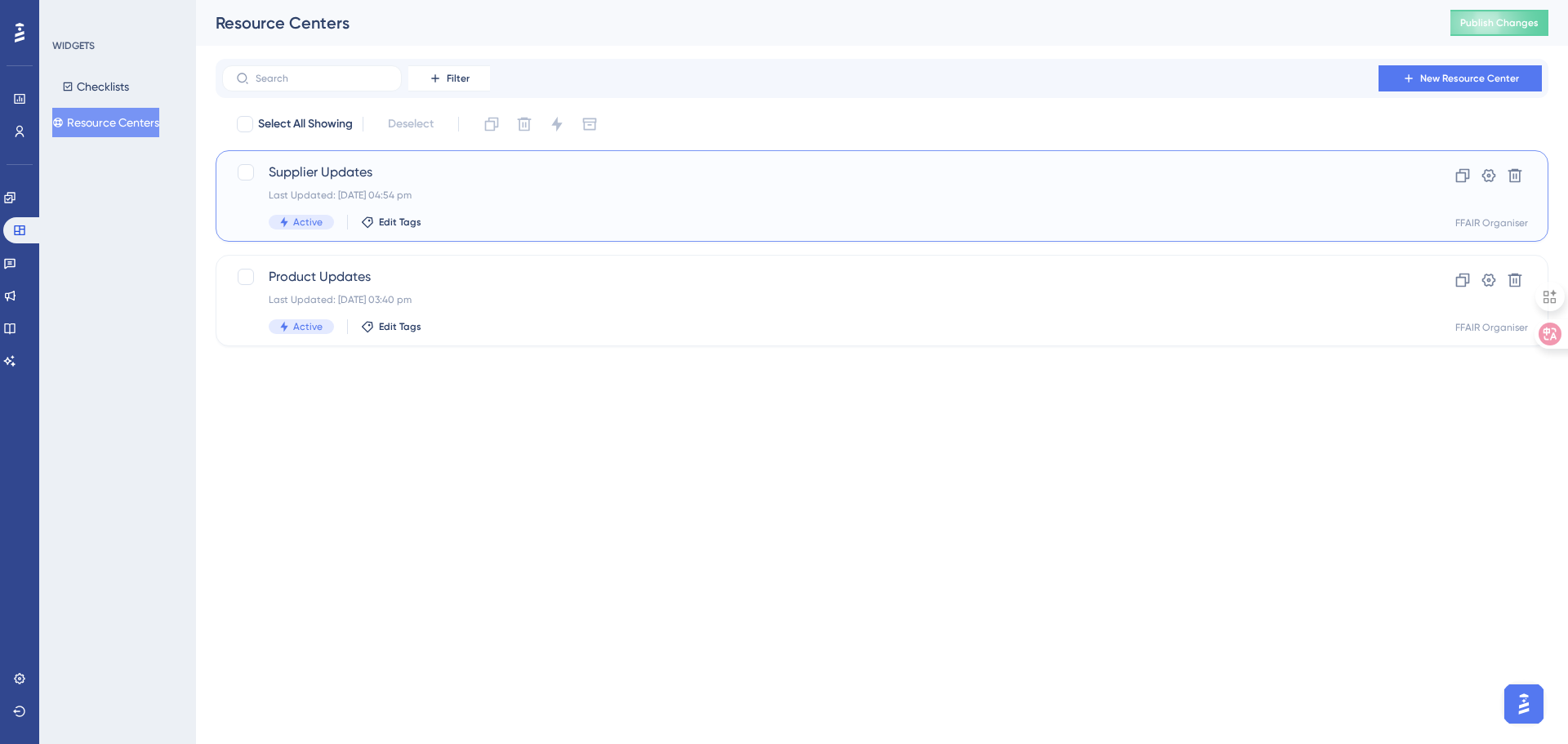
click at [544, 190] on div "Last Updated: [DATE] 04:54 pm" at bounding box center [816, 195] width 1096 height 13
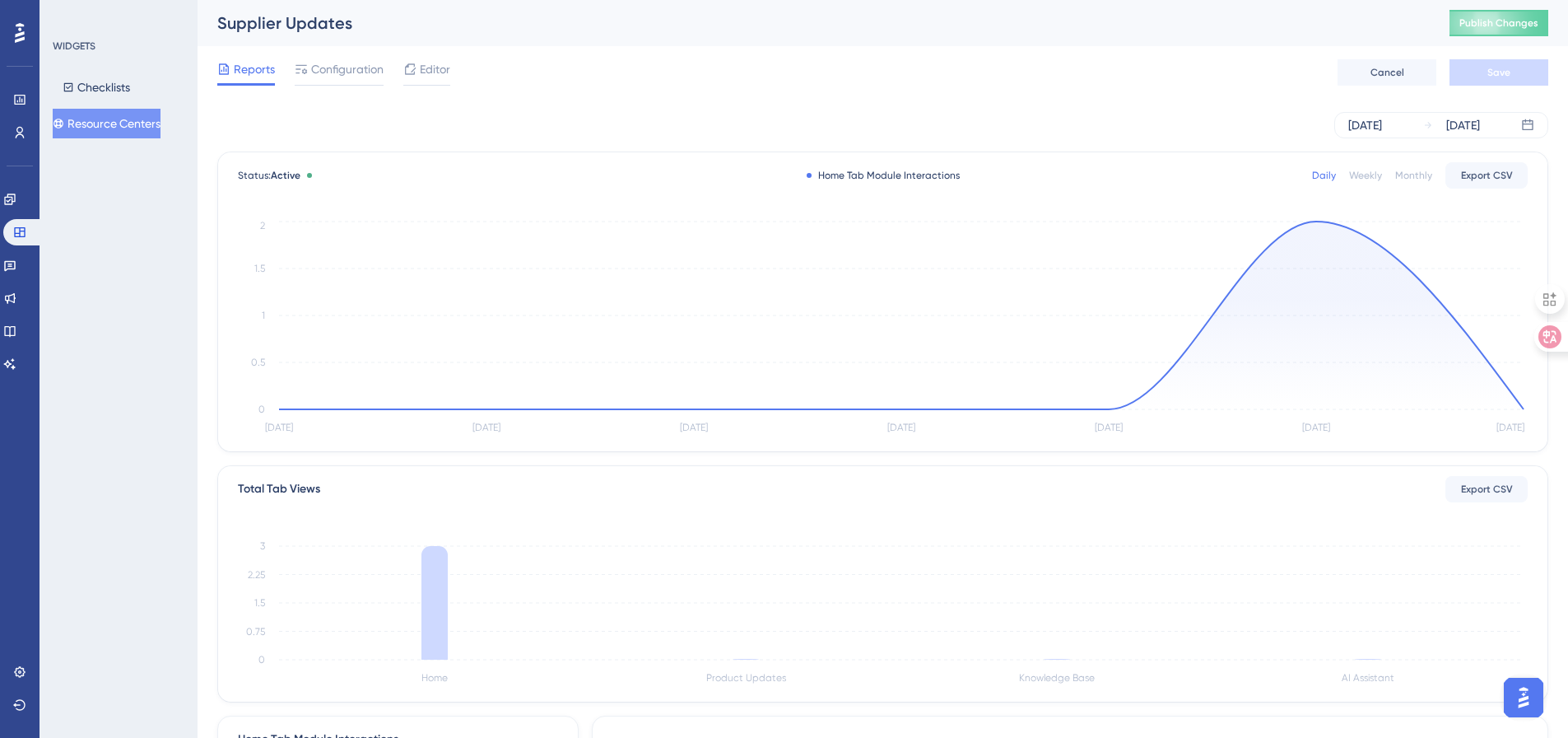
click at [442, 68] on span "Editor" at bounding box center [435, 69] width 30 height 20
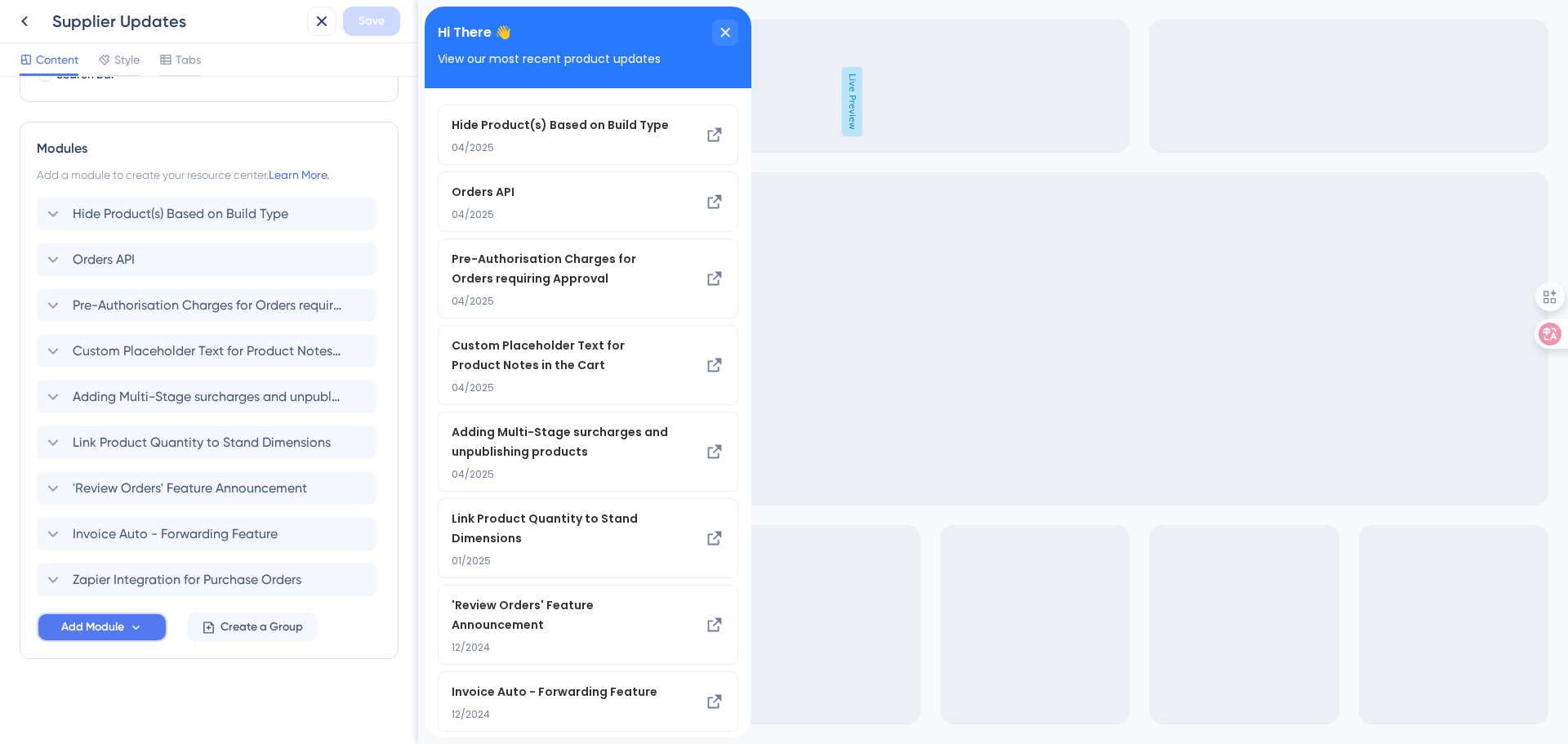
click at [142, 633] on icon at bounding box center [136, 627] width 14 height 14
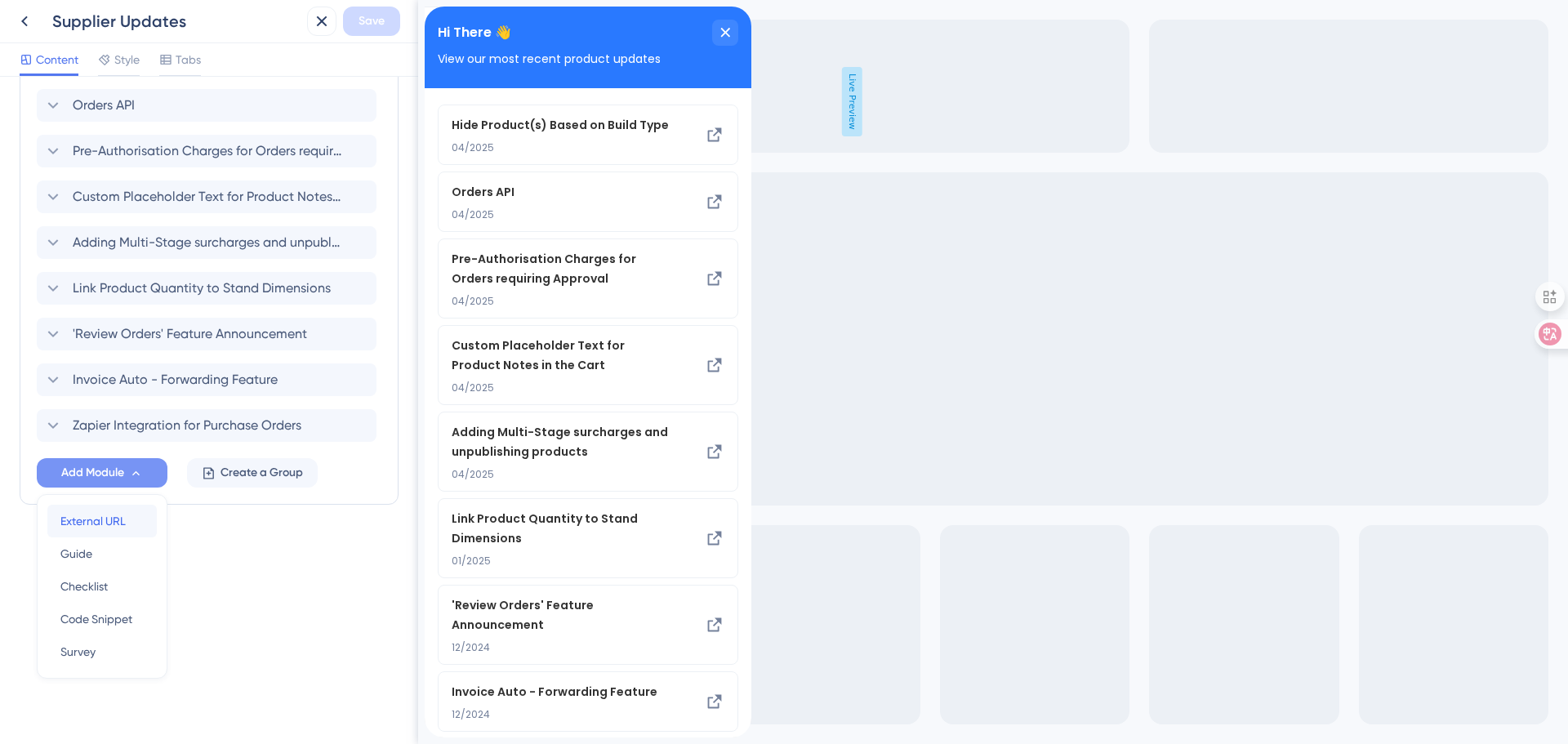
click at [100, 525] on span "External URL" at bounding box center [93, 521] width 66 height 20
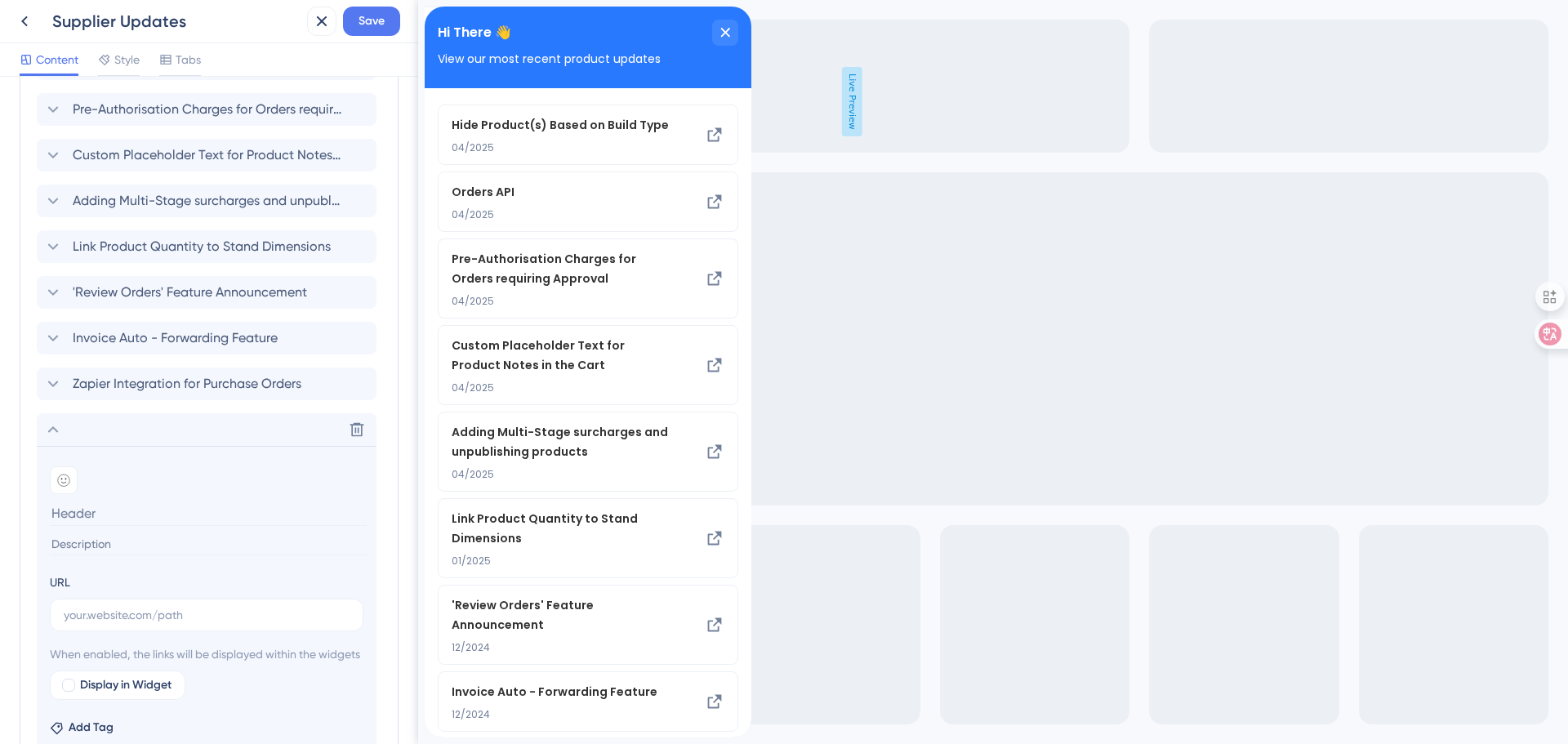
scroll to position [538, 0]
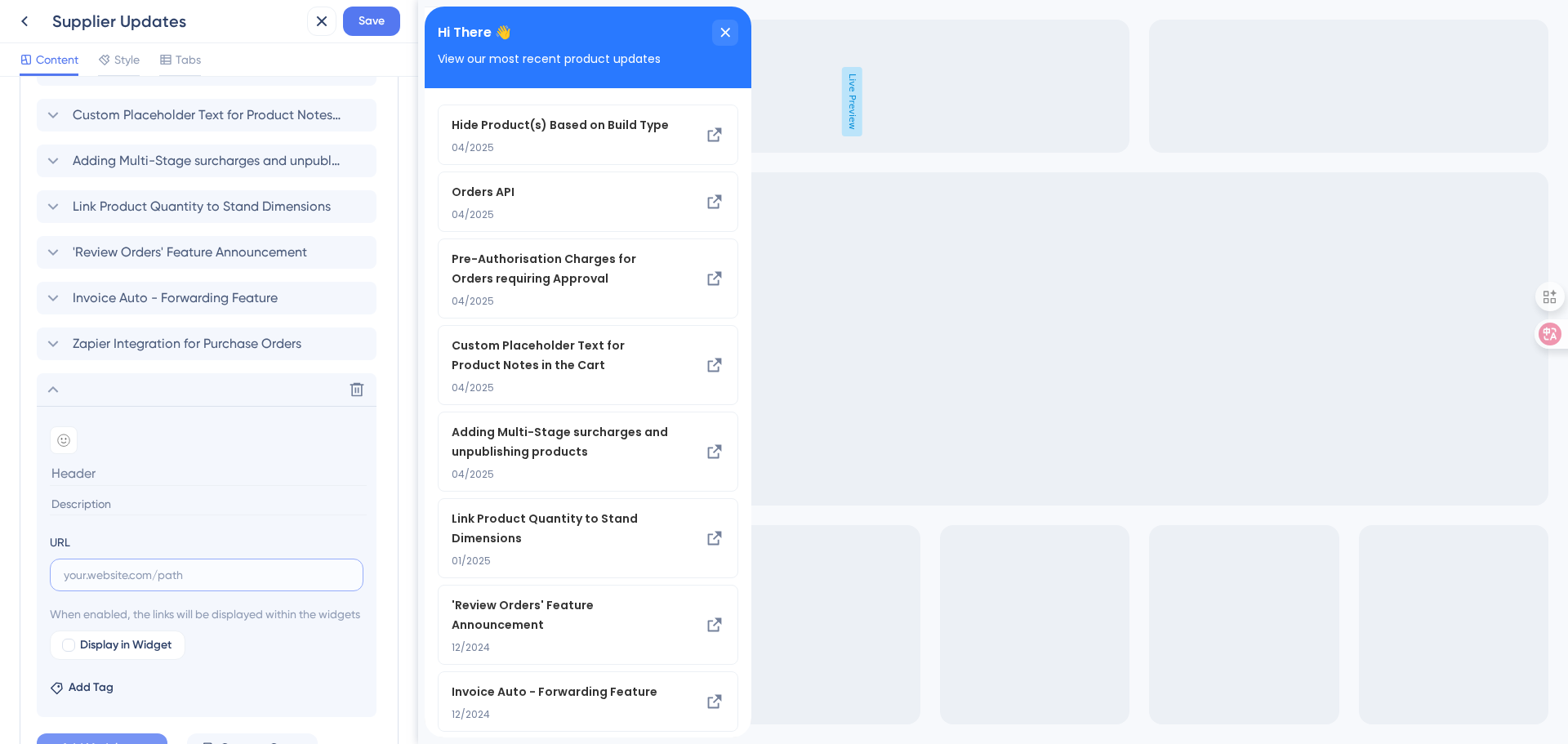
click at [110, 569] on input "text" at bounding box center [206, 574] width 286 height 18
paste input "[URL][DOMAIN_NAME]"
type input "[URL][DOMAIN_NAME]"
click at [110, 479] on input at bounding box center [208, 473] width 317 height 25
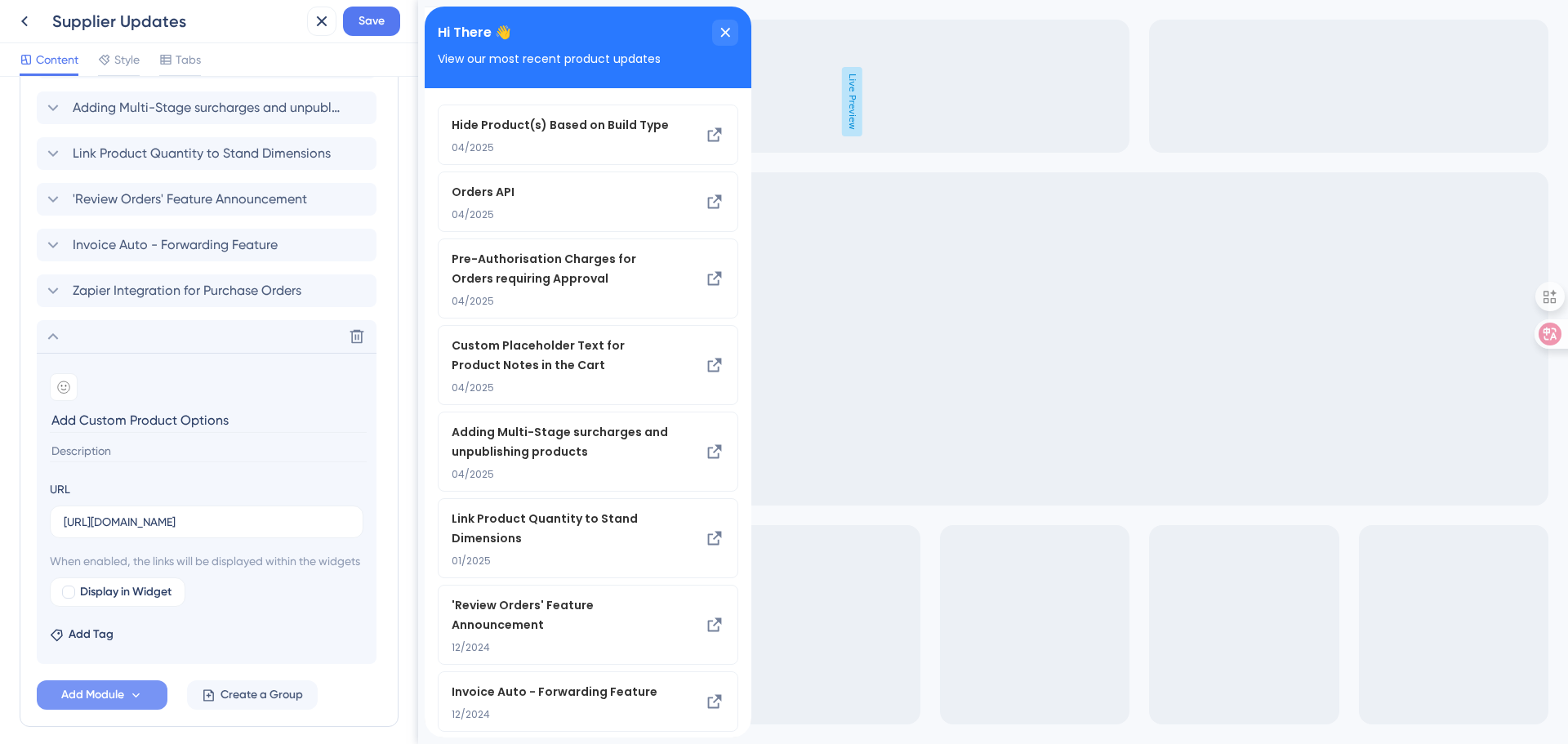
scroll to position [619, 0]
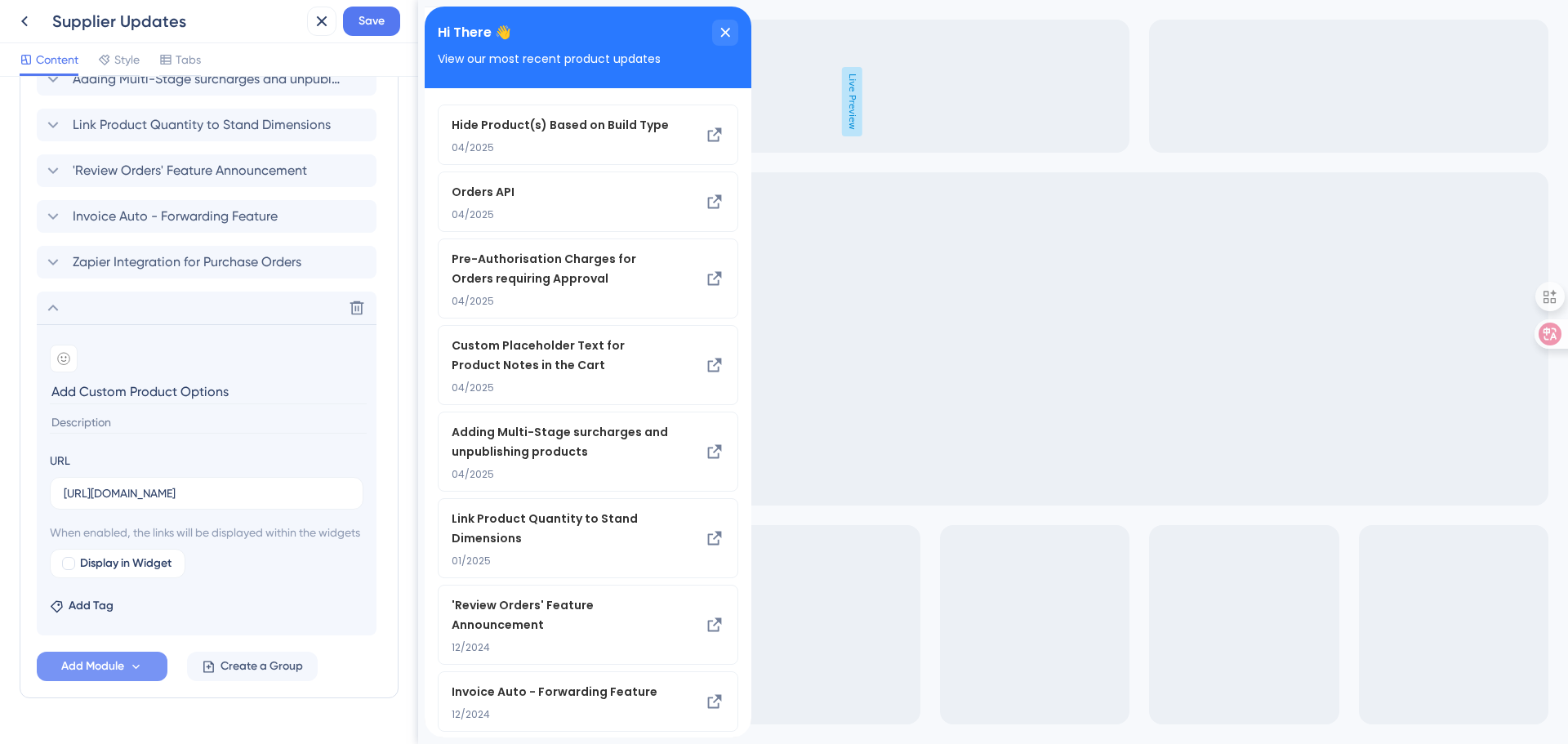
type input "Add Custom Product Options"
click at [189, 418] on input at bounding box center [208, 422] width 317 height 22
type input "09/2025"
click at [91, 676] on span "Add Module" at bounding box center [92, 666] width 63 height 20
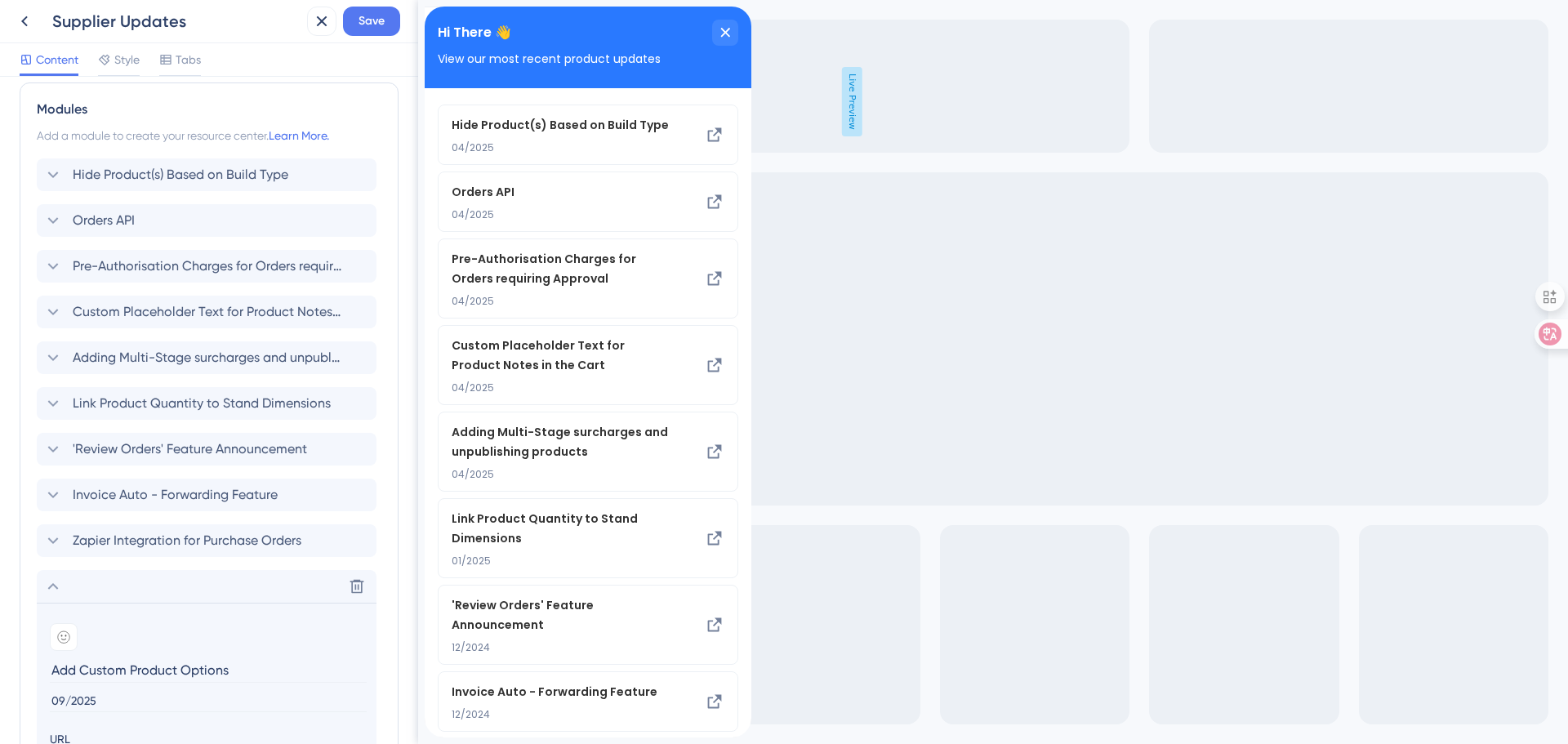
scroll to position [342, 0]
click at [47, 585] on icon at bounding box center [53, 585] width 20 height 20
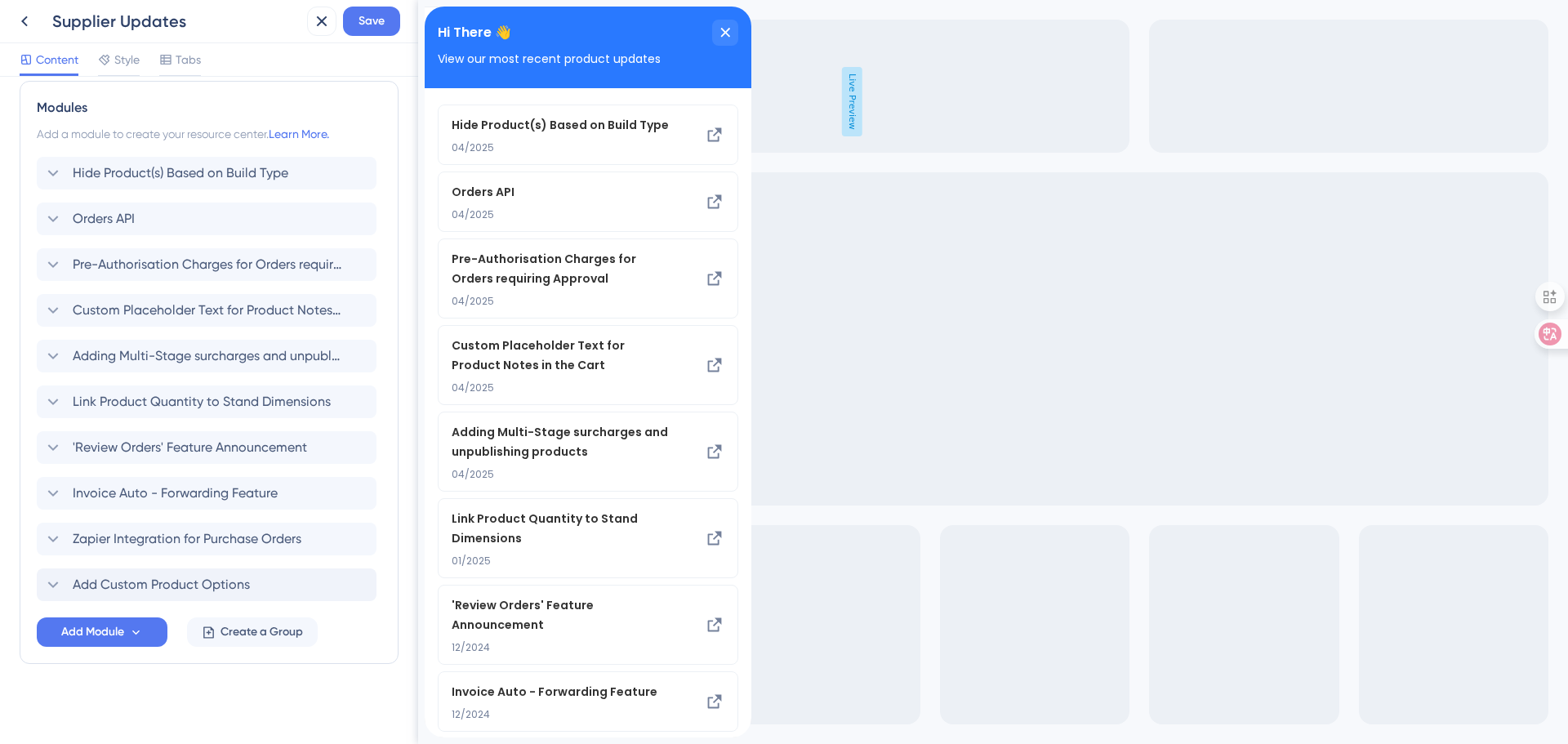
click at [35, 581] on div "Modules Add a module to create your resource center. Learn More. Hide Product(s…" at bounding box center [209, 372] width 379 height 583
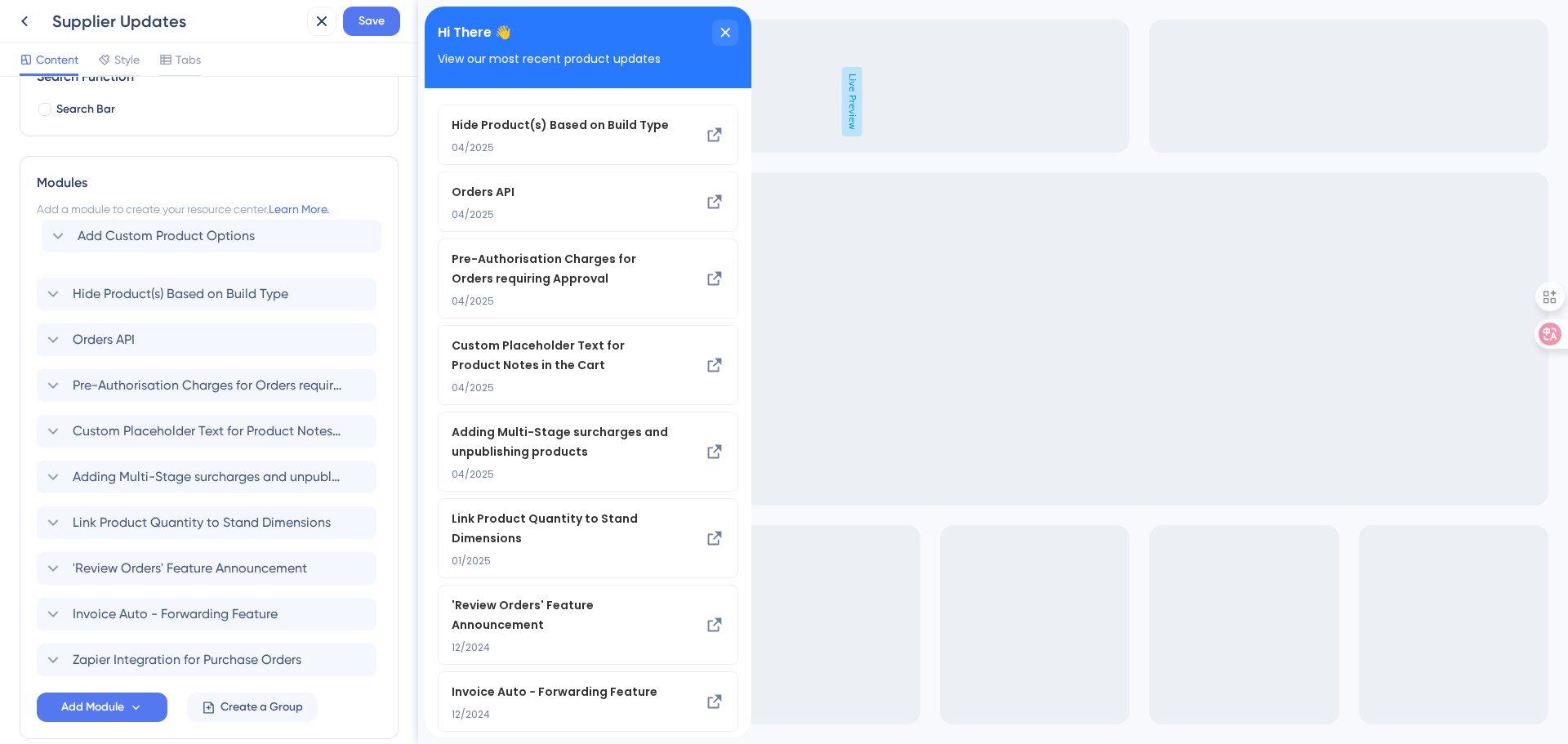
scroll to position [266, 0]
drag, startPoint x: 62, startPoint y: 585, endPoint x: 64, endPoint y: 261, distance: 324.0
click at [64, 261] on div "Hide Product(s) Based on Build Type Orders API Pre-Authorisation Charges for Or…" at bounding box center [208, 454] width 344 height 444
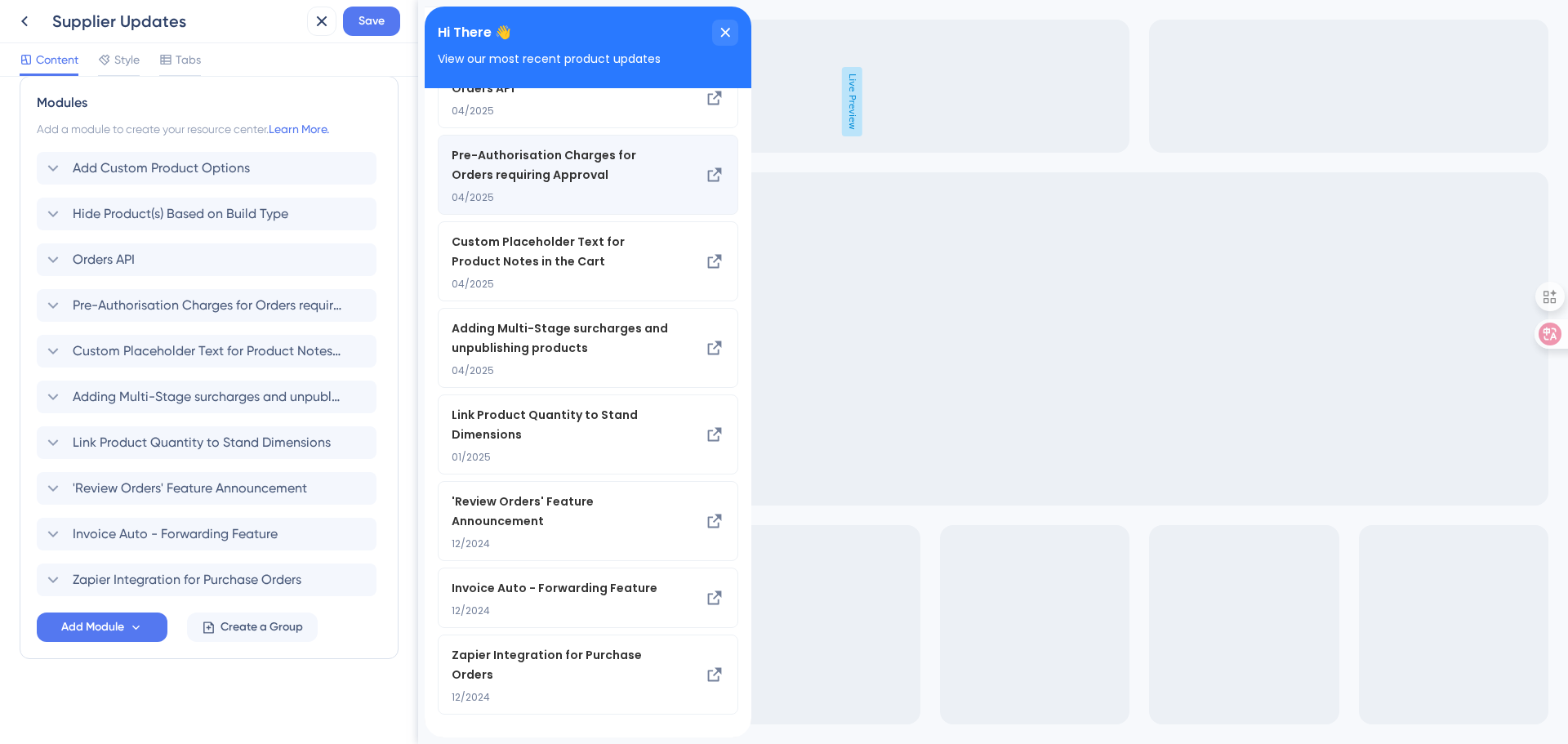
scroll to position [193, 0]
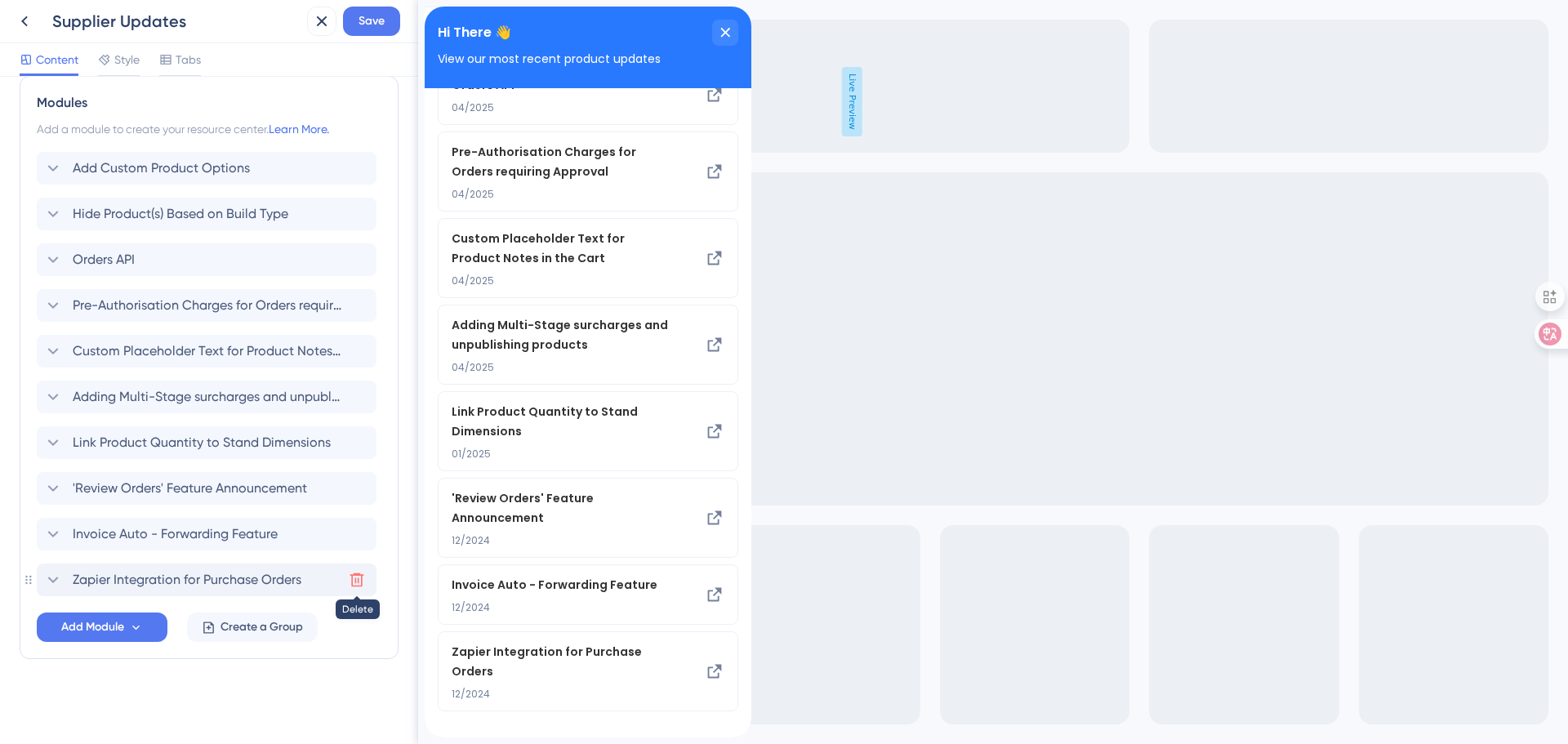
click at [355, 582] on icon at bounding box center [357, 579] width 16 height 16
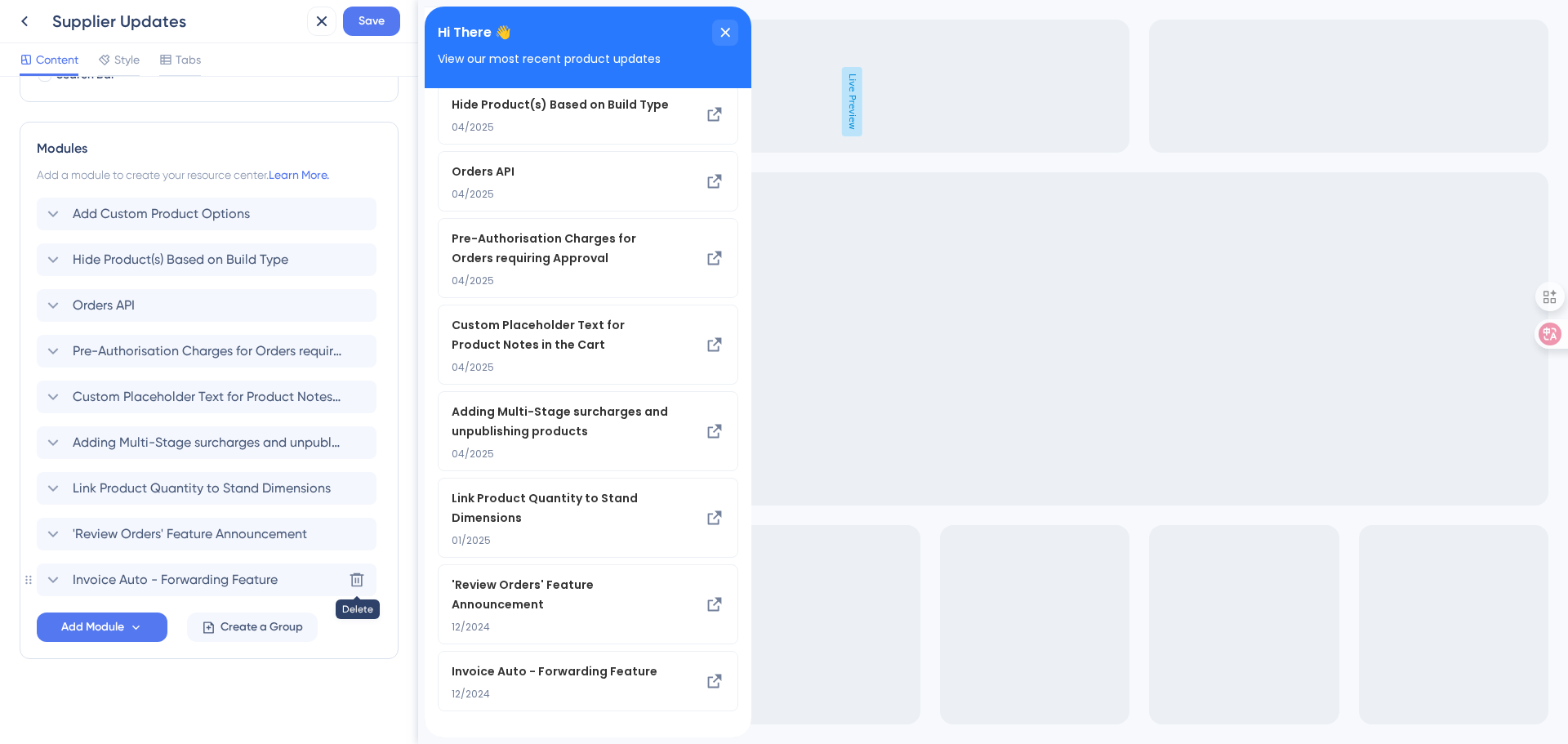
scroll to position [107, 0]
click at [355, 582] on icon at bounding box center [357, 579] width 16 height 16
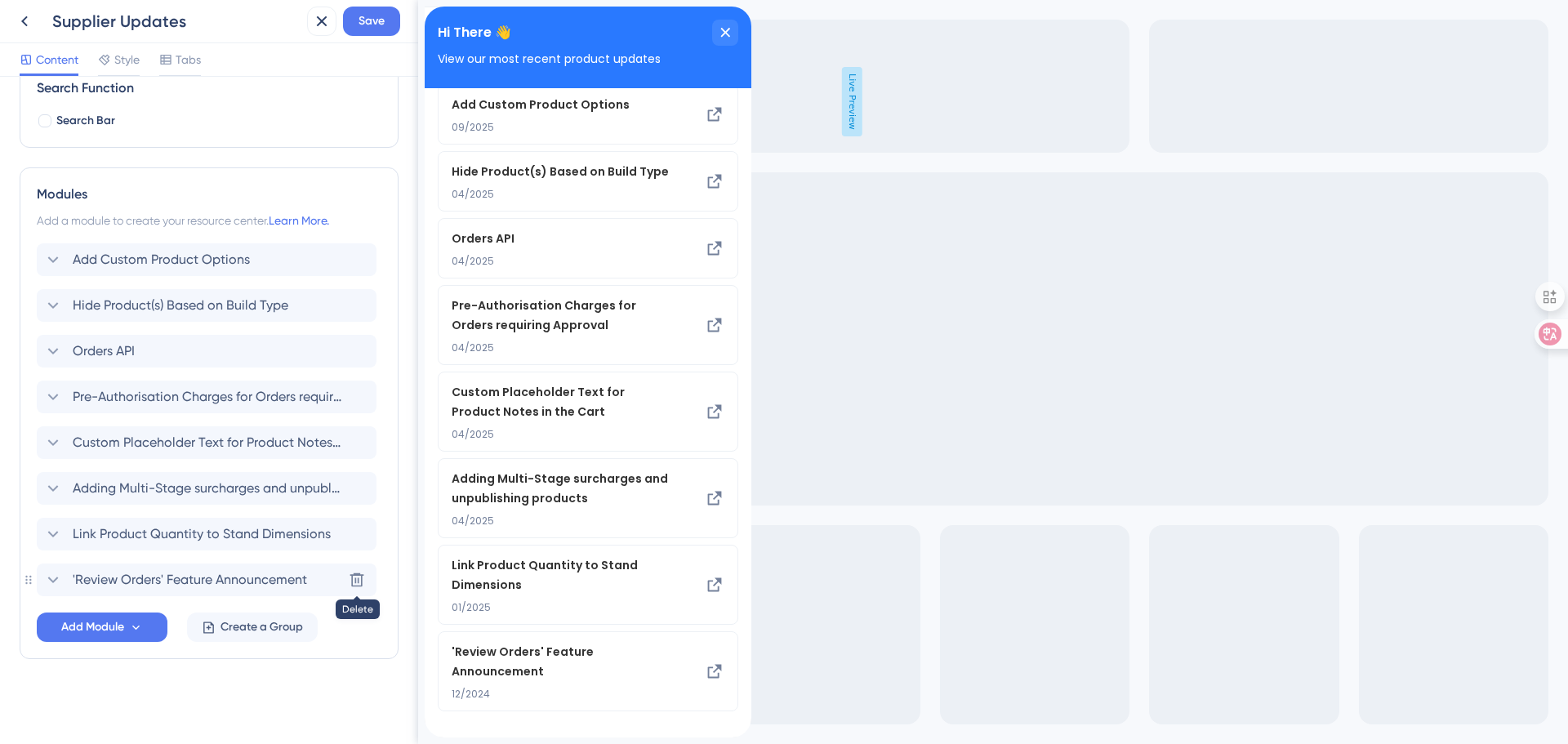
scroll to position [40, 0]
click at [361, 577] on icon at bounding box center [357, 580] width 14 height 14
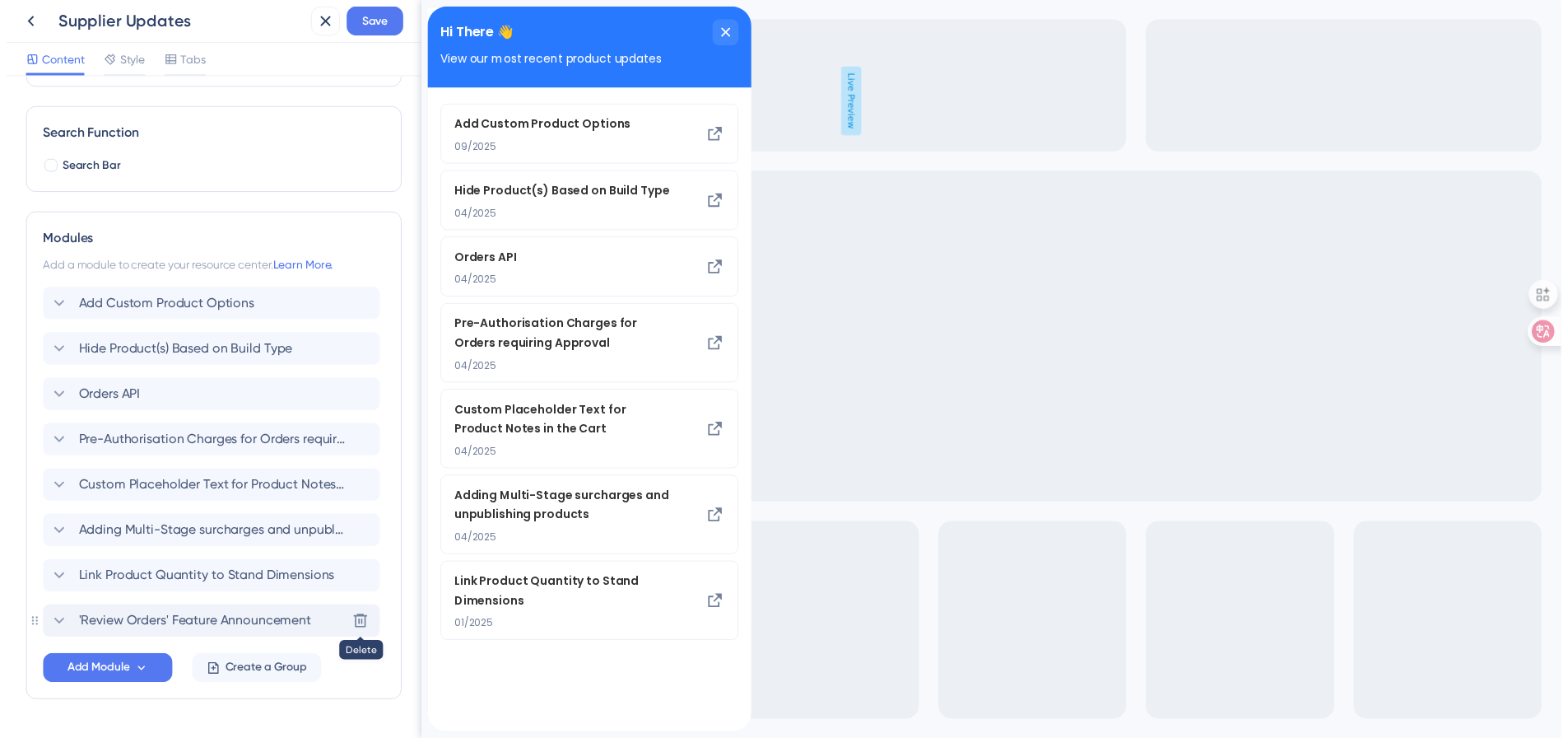
scroll to position [0, 0]
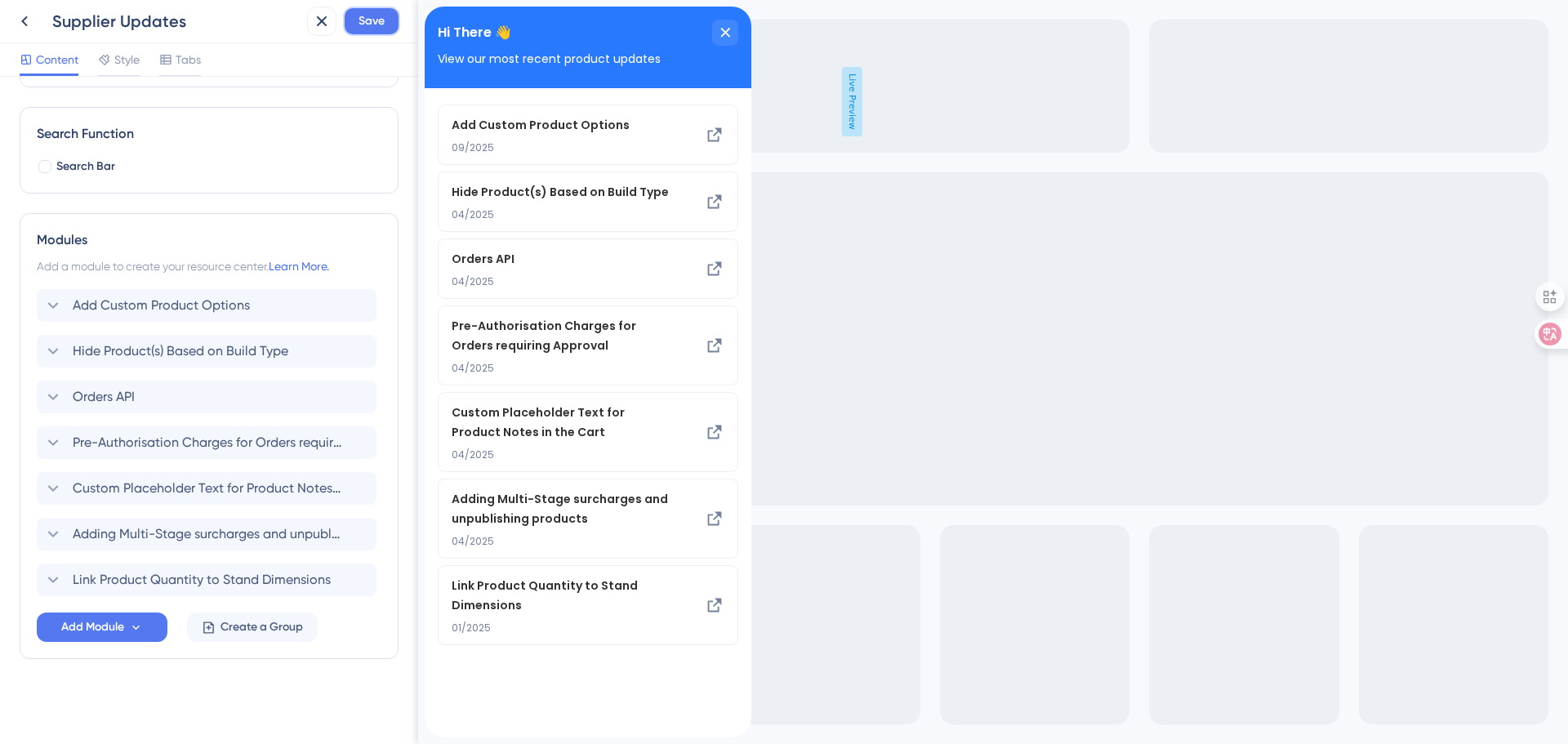
click at [381, 23] on span "Save" at bounding box center [372, 21] width 26 height 20
click at [722, 34] on icon "close resource center" at bounding box center [725, 33] width 9 height 9
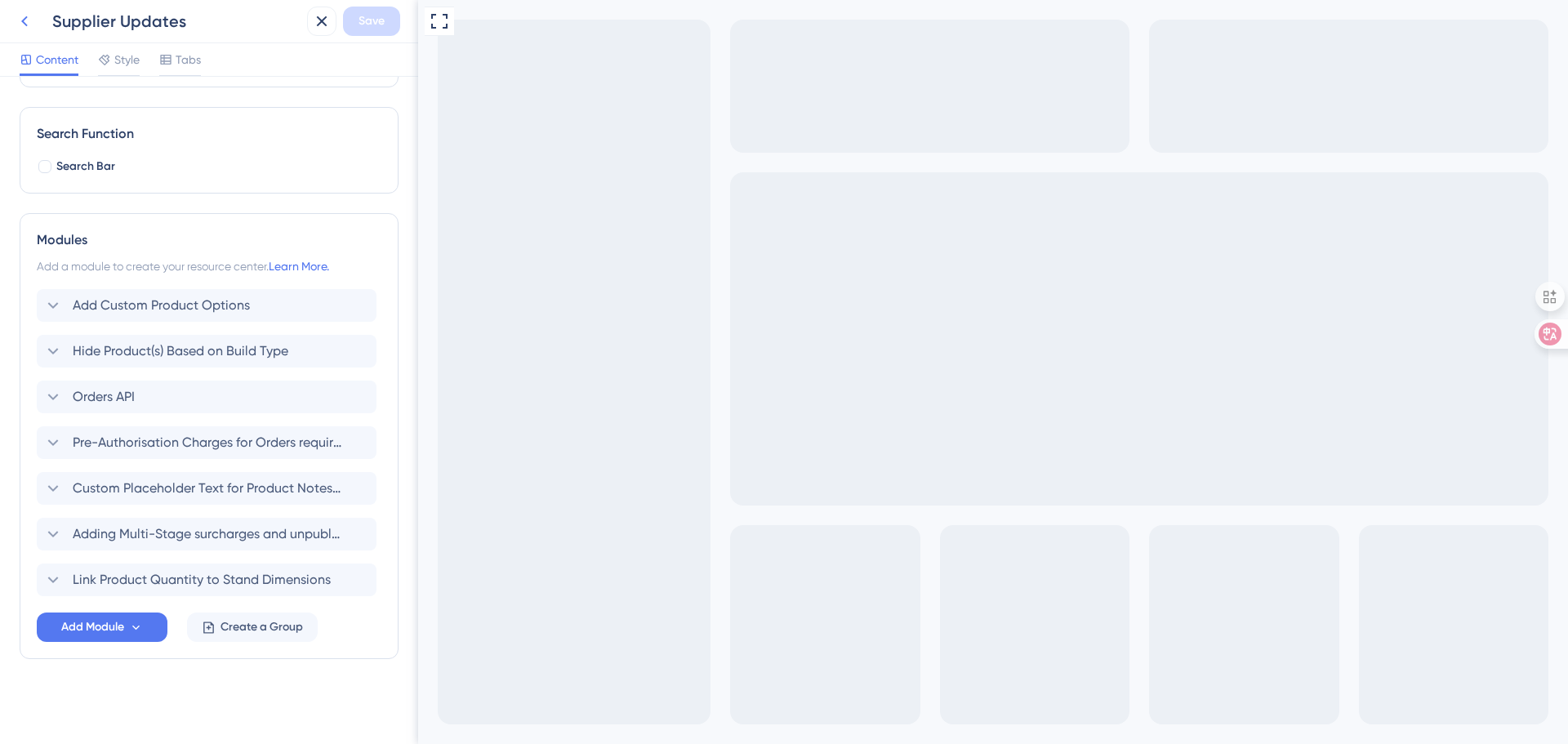
click at [23, 28] on icon at bounding box center [24, 21] width 20 height 20
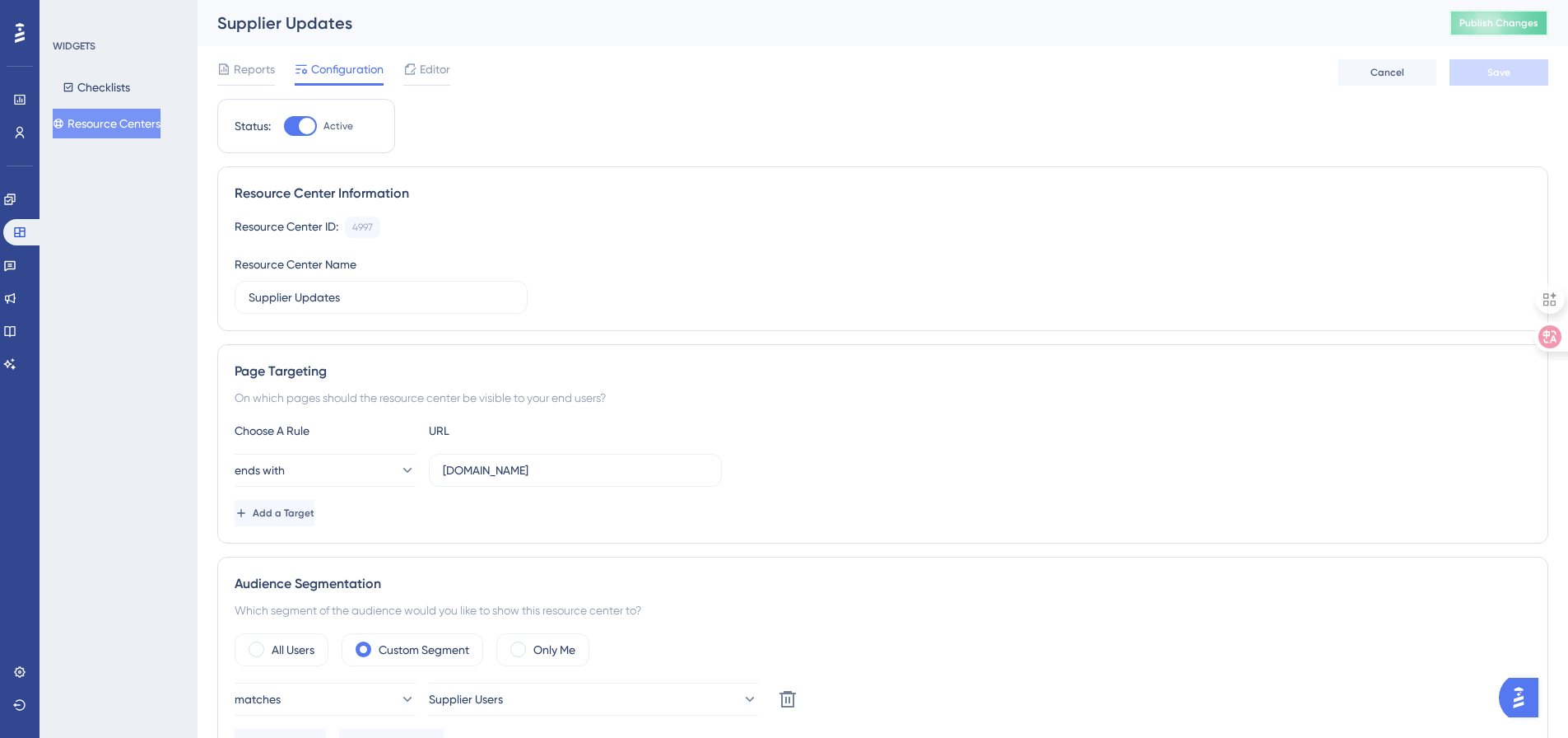
click at [1491, 25] on span "Publish Changes" at bounding box center [1499, 23] width 79 height 13
